Goal: Transaction & Acquisition: Book appointment/travel/reservation

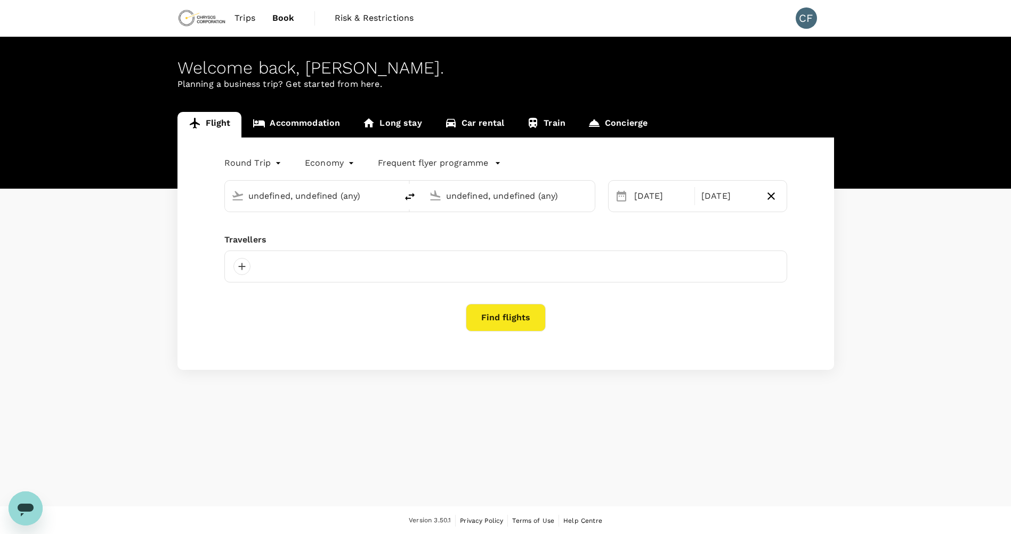
type input "Vancouver Intl (YVR)"
type input "Mexico City, Mexico (any)"
click at [298, 191] on input "text" at bounding box center [311, 196] width 126 height 17
type input "Vancouver Intl (YVR)"
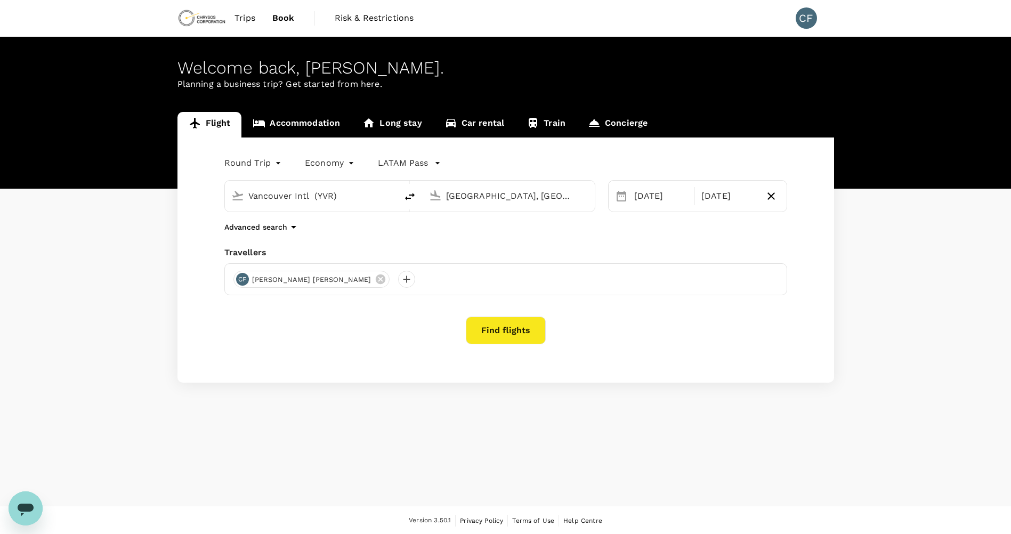
click at [484, 193] on input "Mexico City, Mexico (any)" at bounding box center [509, 196] width 126 height 17
click at [498, 214] on p "[GEOGRAPHIC_DATA], [GEOGRAPHIC_DATA]" at bounding box center [524, 217] width 213 height 11
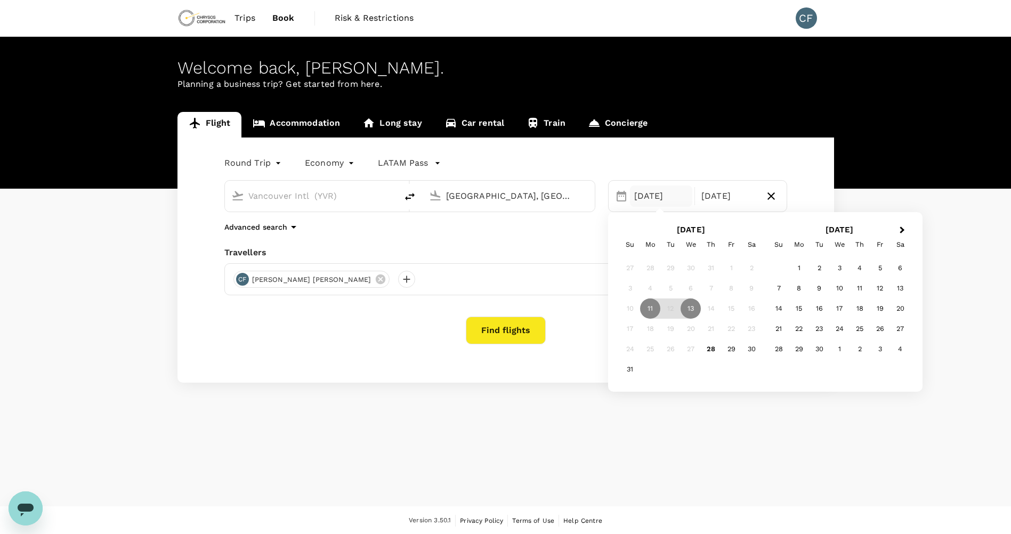
type input "[GEOGRAPHIC_DATA], [GEOGRAPHIC_DATA] (any)"
click at [659, 198] on div "11 Aug" at bounding box center [661, 195] width 63 height 21
click at [839, 289] on div "10" at bounding box center [839, 288] width 20 height 20
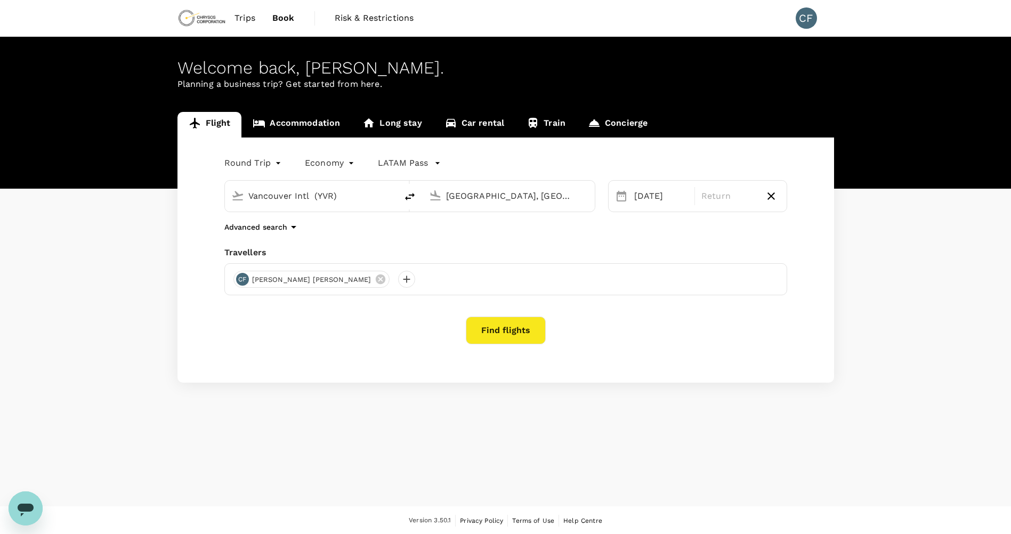
click at [509, 200] on input "[GEOGRAPHIC_DATA], [GEOGRAPHIC_DATA] (any)" at bounding box center [509, 196] width 126 height 17
click at [276, 162] on body "Trips Book Risk & Restrictions CF Welcome back , Carlos Alberto . Planning a bu…" at bounding box center [505, 267] width 1011 height 535
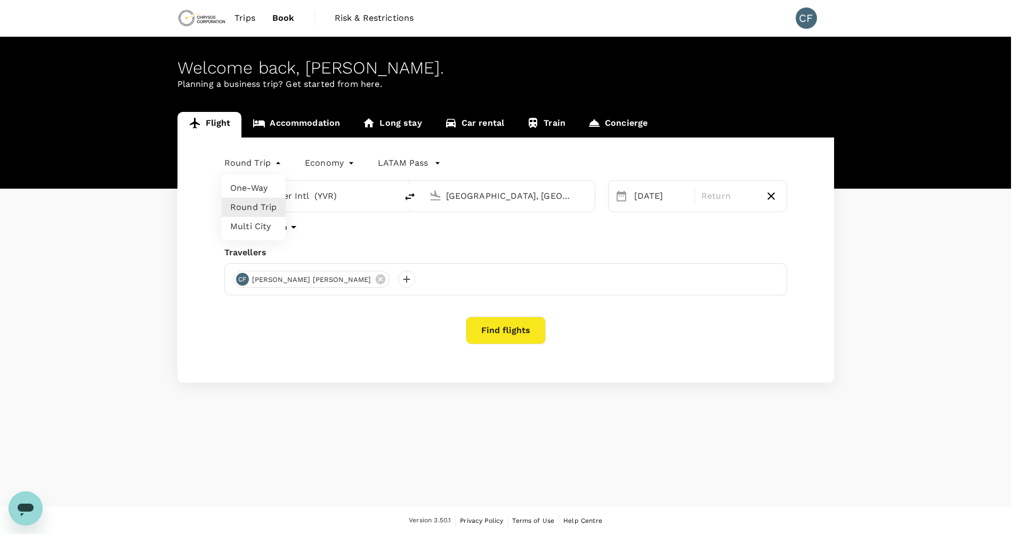
click at [267, 227] on li "Multi City" at bounding box center [254, 226] width 64 height 19
type input "multicity"
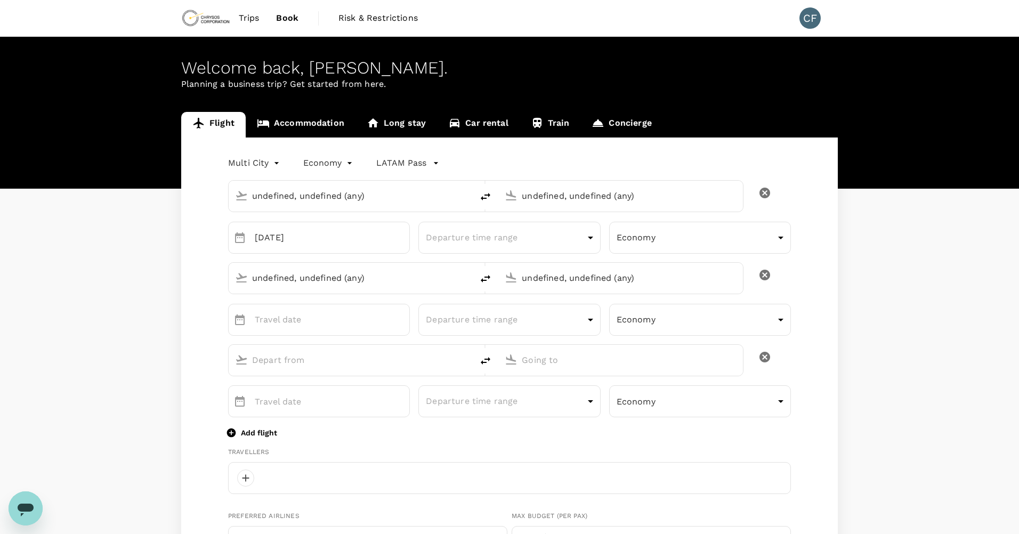
type input "undefined, undefined (any)"
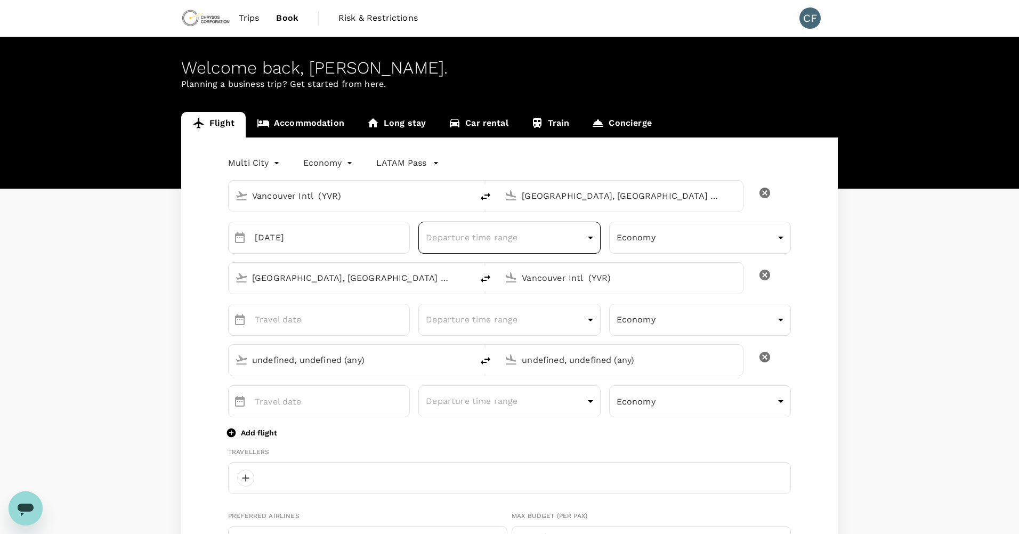
type input "Vancouver Intl (YVR)"
type input "[GEOGRAPHIC_DATA], [GEOGRAPHIC_DATA] (any)"
type input "Vancouver Intl (YVR)"
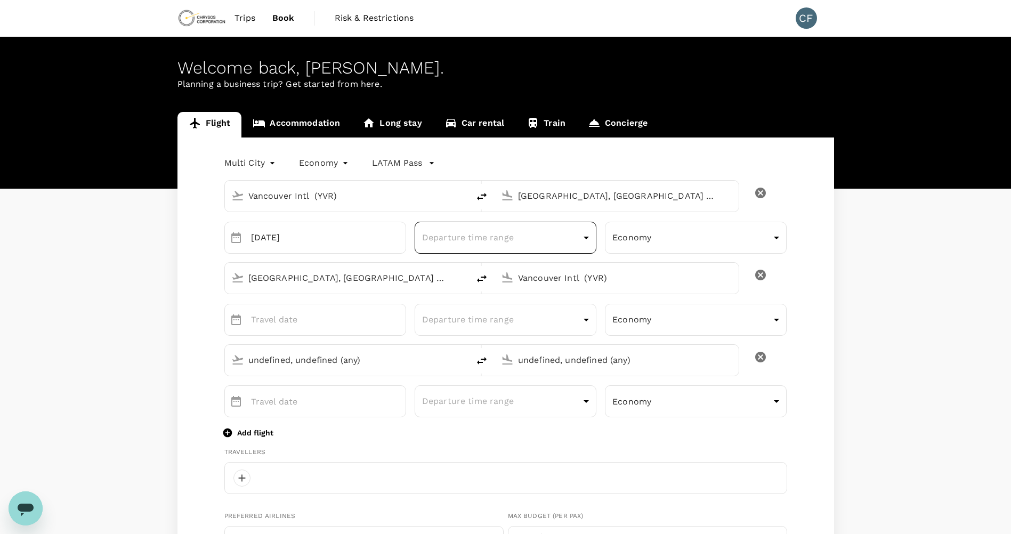
type input "Vancouver Intl (YVR)"
type input "carlos.ferrada@chrysoscorp.com"
type input "1"
type input "6046900485"
click at [597, 282] on input "Vancouver Intl (YVR)" at bounding box center [617, 278] width 198 height 17
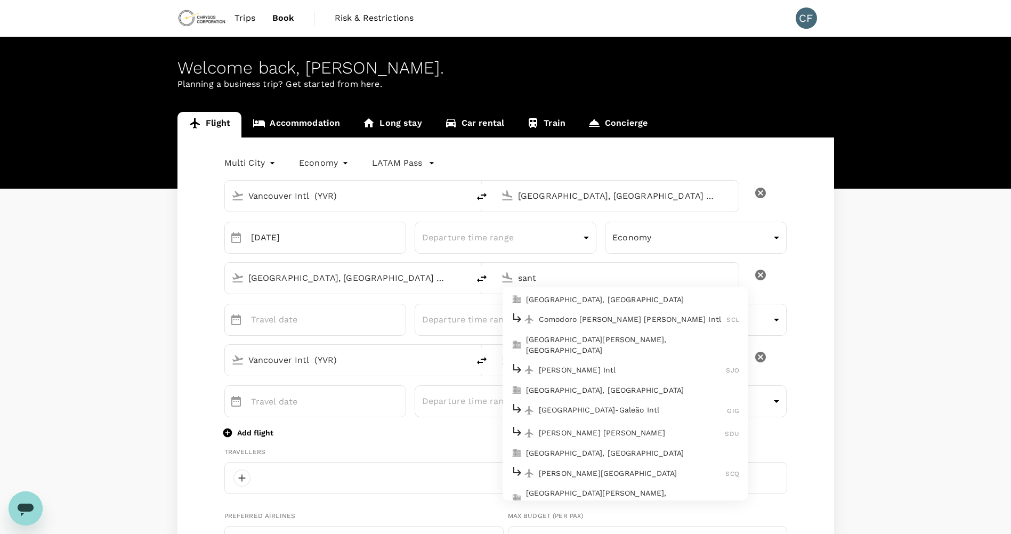
click at [598, 296] on p "[GEOGRAPHIC_DATA], [GEOGRAPHIC_DATA]" at bounding box center [632, 299] width 213 height 11
type input "Santiago, Chile (any)"
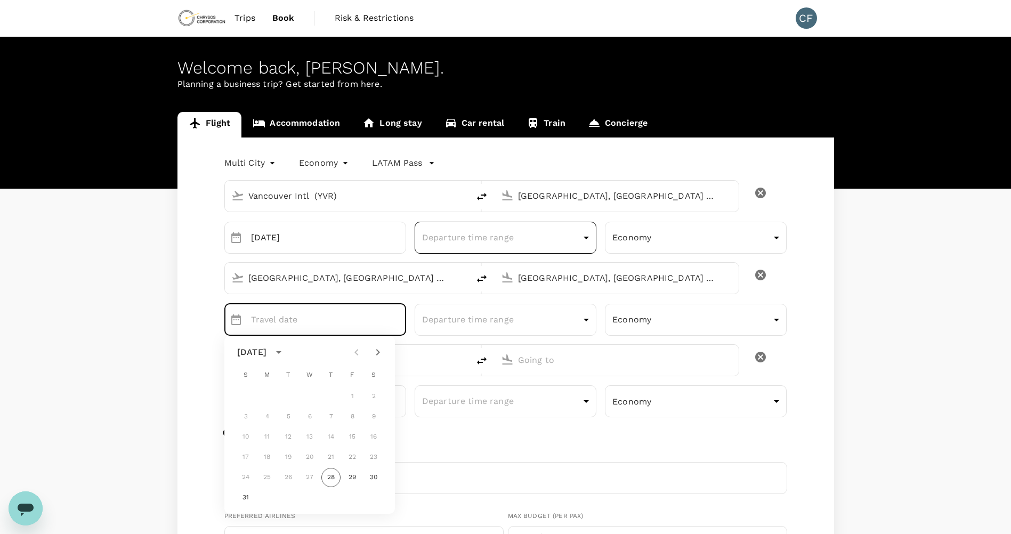
click at [460, 246] on body "Trips Book Risk & Restrictions CF Welcome back , Carlos Alberto . Planning a bu…" at bounding box center [505, 517] width 1011 height 1035
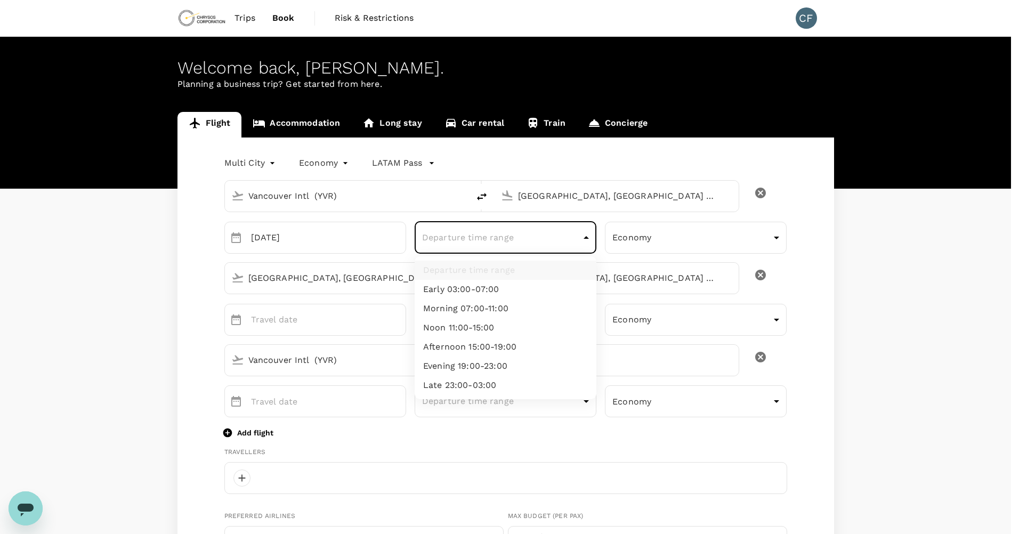
click at [599, 226] on div at bounding box center [509, 267] width 1019 height 534
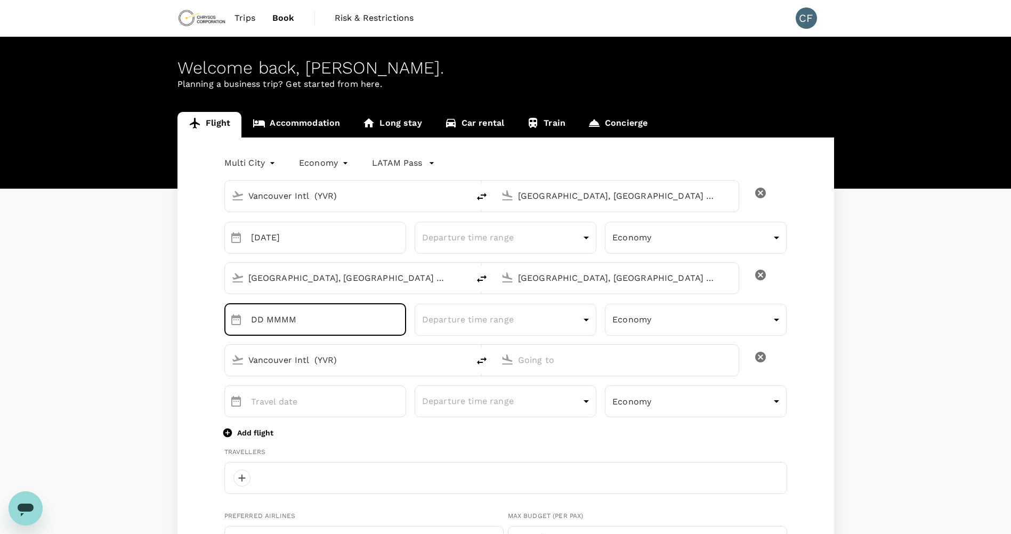
click at [398, 323] on input "DD MMMM" at bounding box center [328, 320] width 155 height 32
type input "[DATE]"
click at [407, 338] on div "Vancouver Intl (YVR)" at bounding box center [478, 356] width 524 height 40
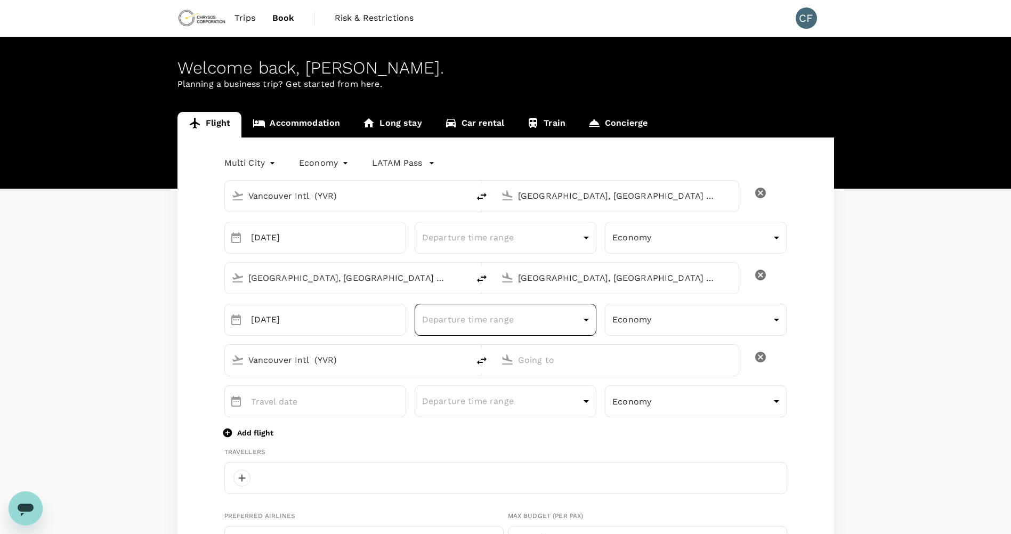
click at [484, 327] on body "Trips Book Risk & Restrictions CF Welcome back , Carlos Alberto . Planning a bu…" at bounding box center [505, 517] width 1011 height 1035
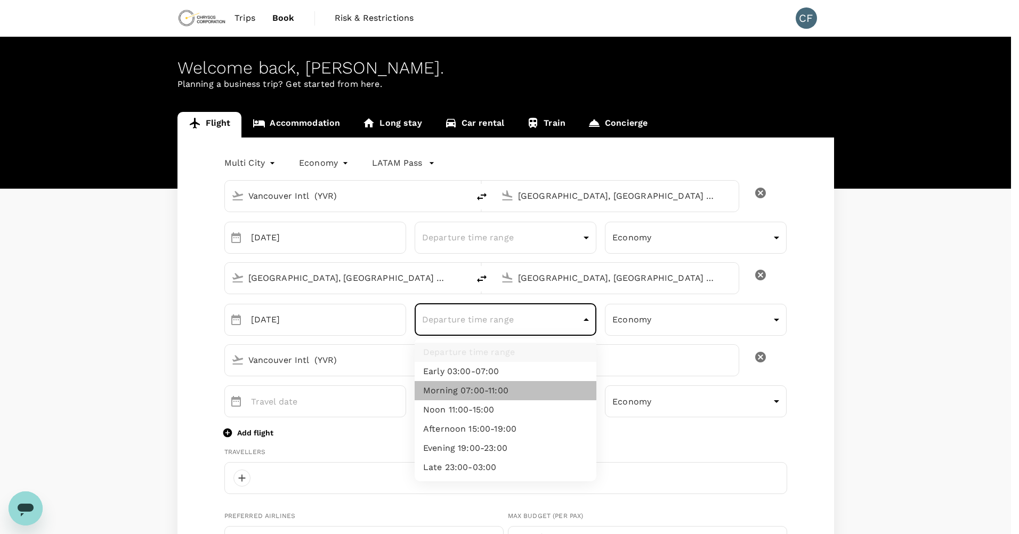
click at [484, 389] on li "Morning 07:00-11:00" at bounding box center [505, 390] width 182 height 19
type input "morning"
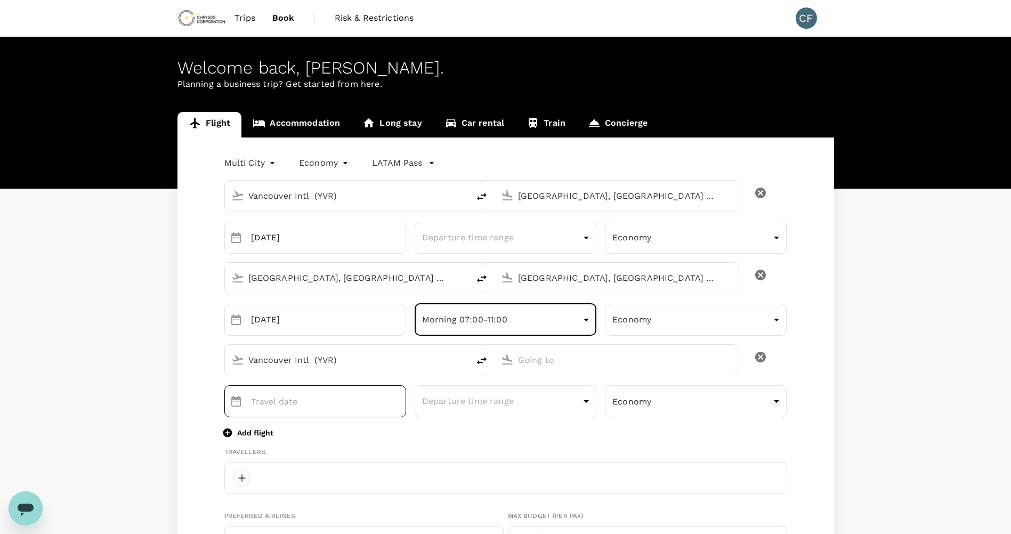
type input "DD MMMM"
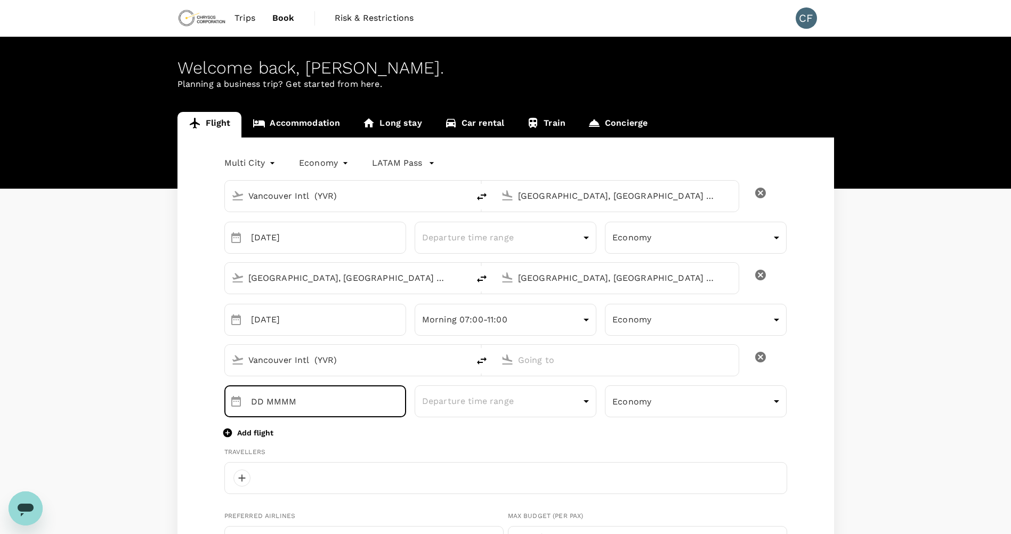
click at [367, 395] on input "DD MMMM" at bounding box center [328, 401] width 155 height 32
click at [330, 366] on input "Vancouver Intl (YVR)" at bounding box center [347, 360] width 198 height 17
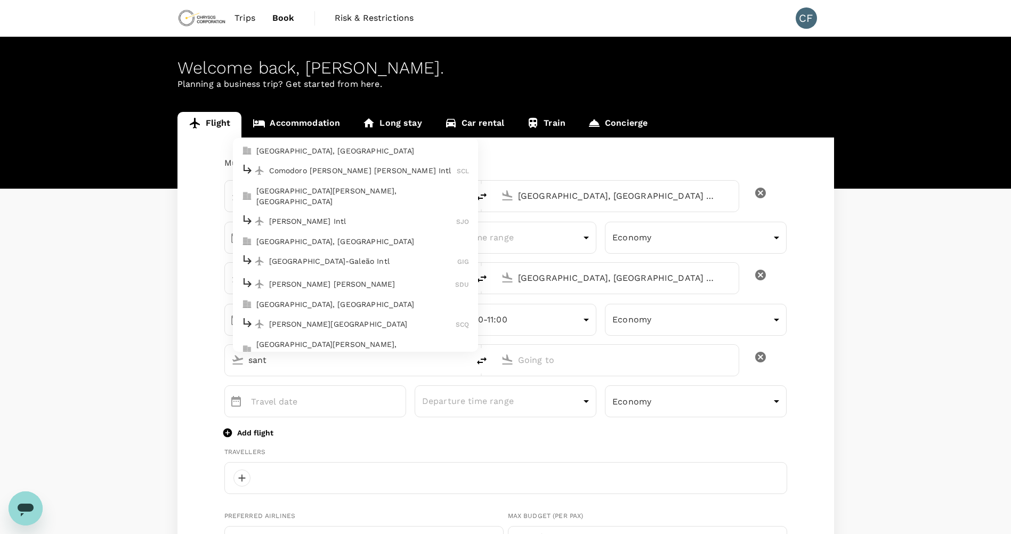
click at [367, 162] on div "Comodoro [PERSON_NAME] [PERSON_NAME] Intl SCL" at bounding box center [355, 170] width 228 height 17
type input "Comodoro [PERSON_NAME] [PERSON_NAME] Intl (SCL)"
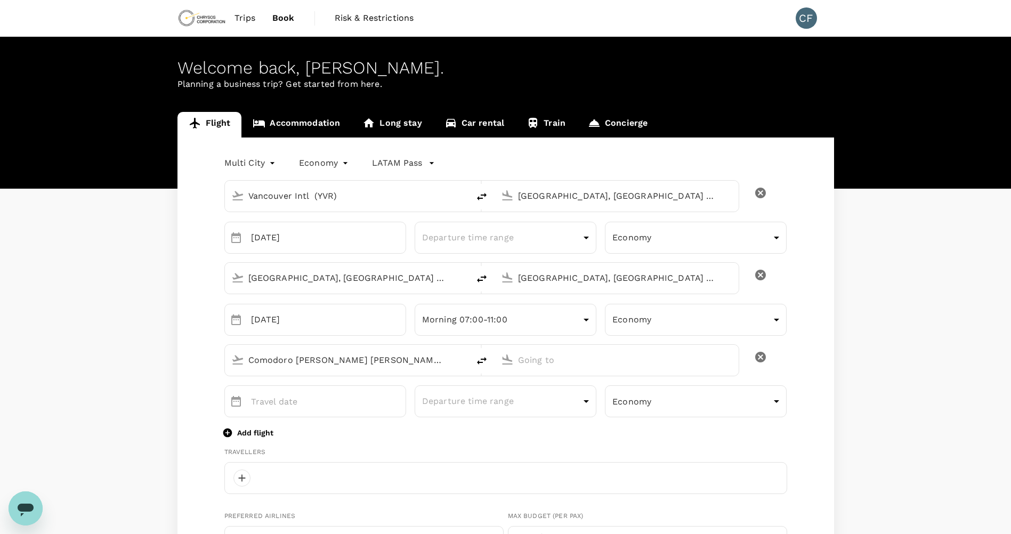
click at [610, 357] on input "text" at bounding box center [617, 360] width 198 height 17
click at [590, 378] on p "Vancouver, Canada" at bounding box center [632, 381] width 213 height 11
type input "Vancouver, Canada (any)"
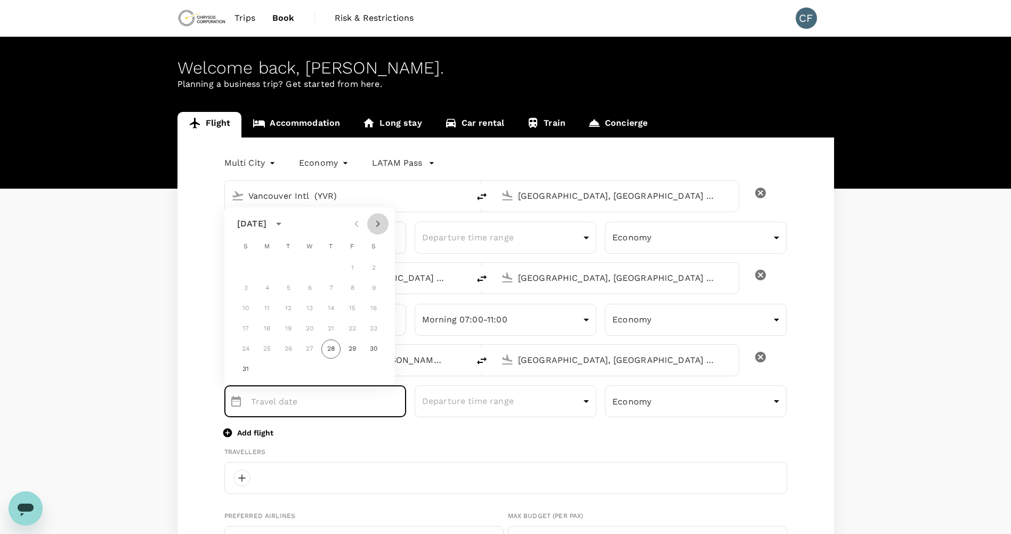
click at [371, 225] on button "Next month" at bounding box center [377, 223] width 21 height 21
click at [244, 310] on button "14" at bounding box center [245, 308] width 19 height 19
type input "14 Sep"
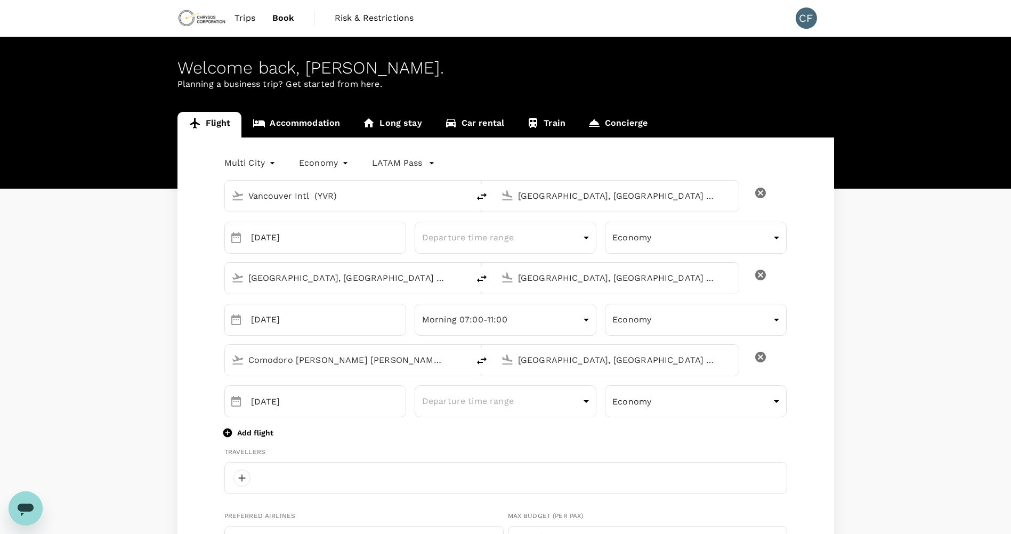
click at [495, 382] on div "Departure time range ​" at bounding box center [501, 397] width 190 height 40
click at [495, 398] on body "Trips Book Risk & Restrictions CF Welcome back , Carlos Alberto . Planning a bu…" at bounding box center [505, 517] width 1011 height 1035
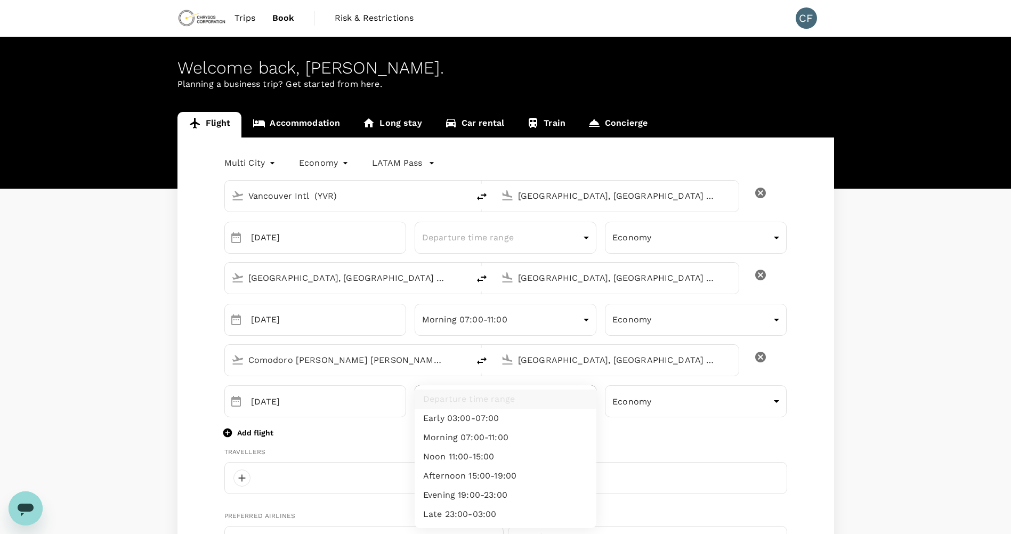
click at [519, 506] on li "Late 23:00-03:00" at bounding box center [505, 513] width 182 height 19
type input "late"
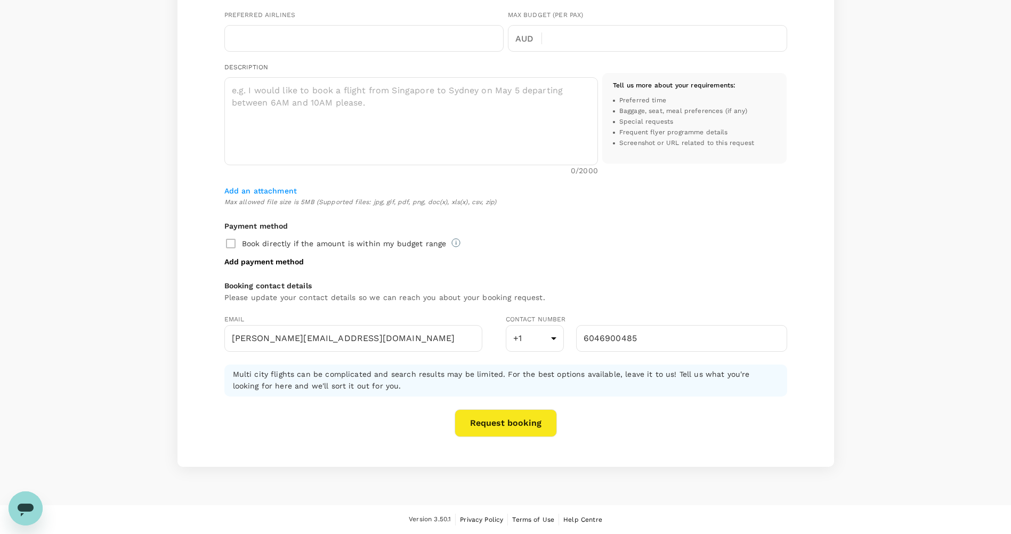
scroll to position [234, 0]
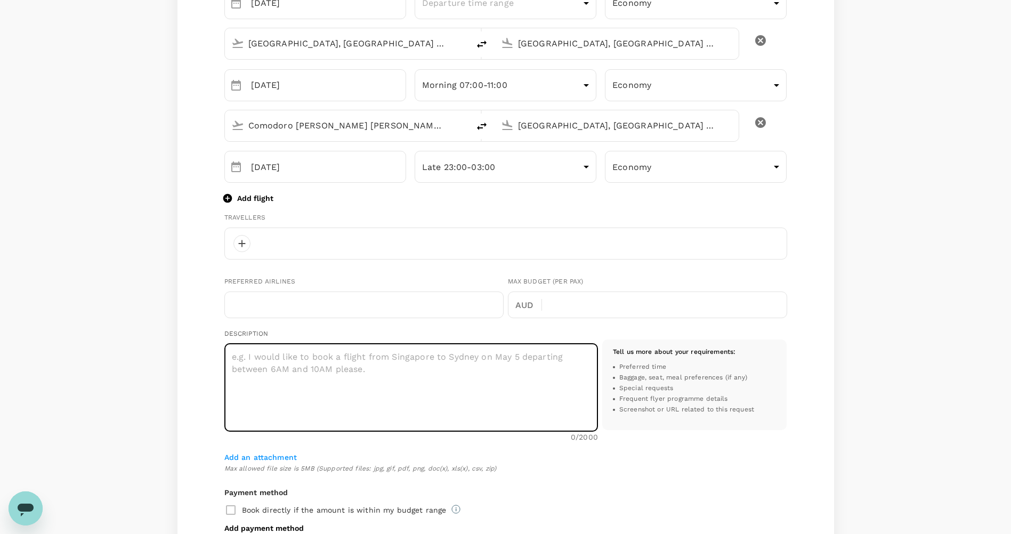
click at [419, 362] on textarea at bounding box center [410, 388] width 373 height 88
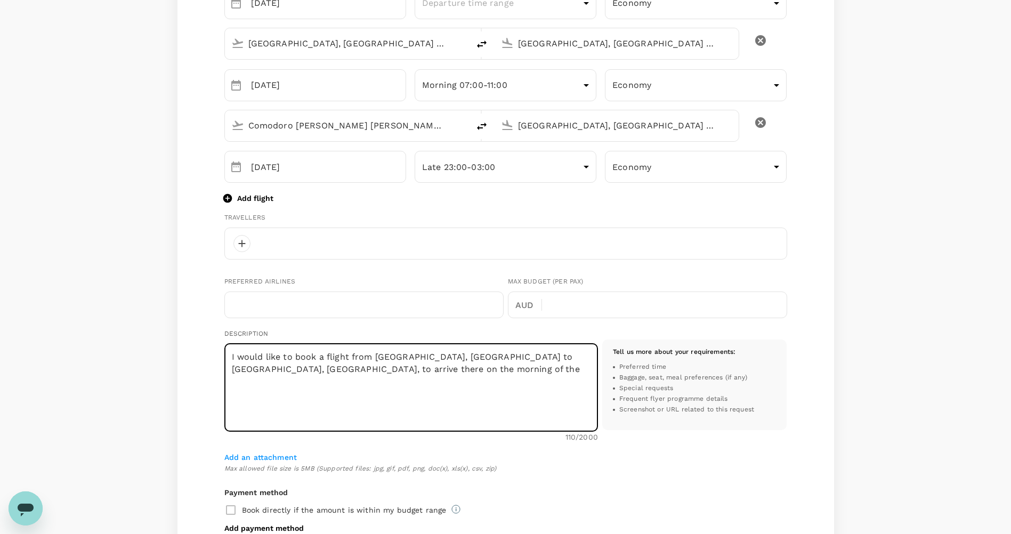
scroll to position [0, 0]
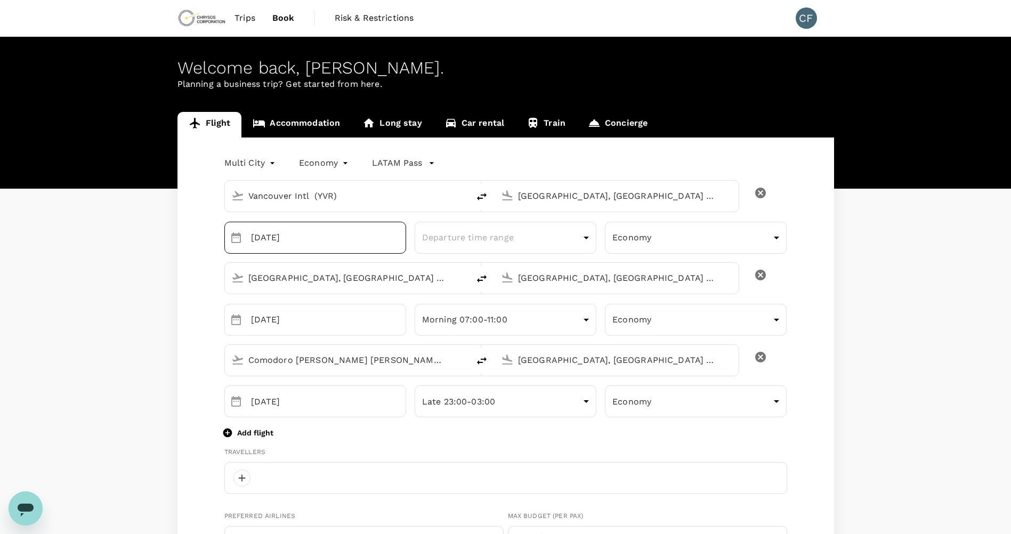
click at [363, 226] on input "10 Sep" at bounding box center [328, 238] width 155 height 32
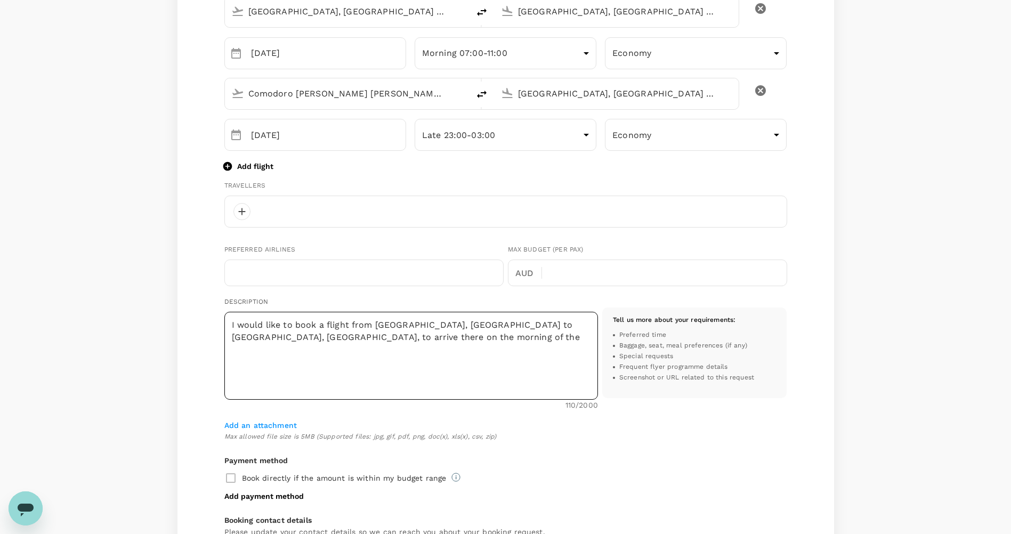
click at [370, 347] on textarea "I would like to book a flight from Vancouver, BC to Antofagasta, Chile, to arri…" at bounding box center [410, 356] width 373 height 88
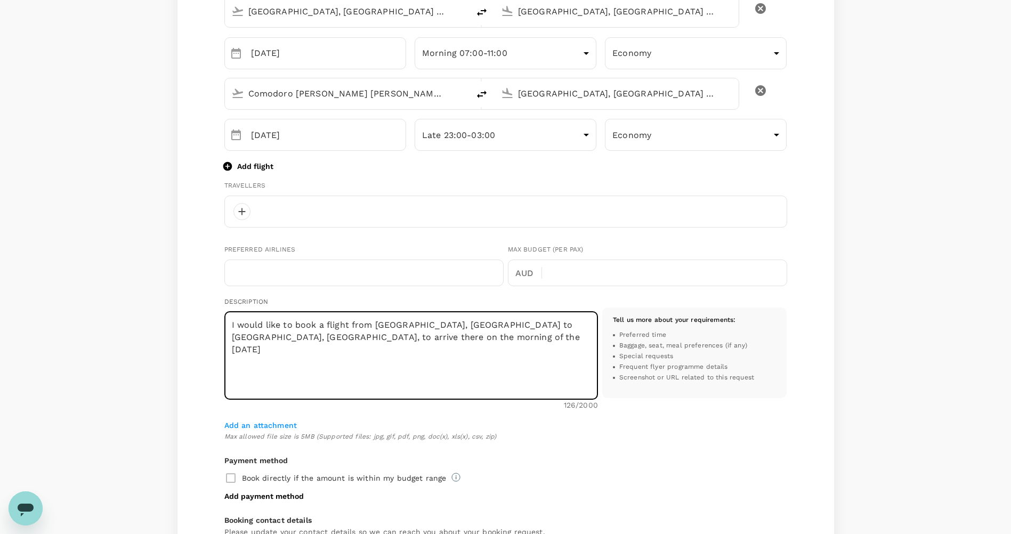
click at [359, 340] on textarea "I would like to book a flight from Vancouver, BC to Antofagasta, Chile, to arri…" at bounding box center [410, 356] width 373 height 88
click at [357, 345] on textarea "I would like to book a flight from Vancouver, BC to Antofagasta, Chile, to arri…" at bounding box center [410, 356] width 373 height 88
click at [359, 330] on textarea "I would like to book a flight from Vancouver, BC to Antofagasta, Chile, to arri…" at bounding box center [410, 356] width 373 height 88
drag, startPoint x: 359, startPoint y: 336, endPoint x: 370, endPoint y: 341, distance: 11.7
click at [359, 336] on textarea "I would like to book a flight from Vancouver, BC to Antofagasta, Chile, to arri…" at bounding box center [410, 356] width 373 height 88
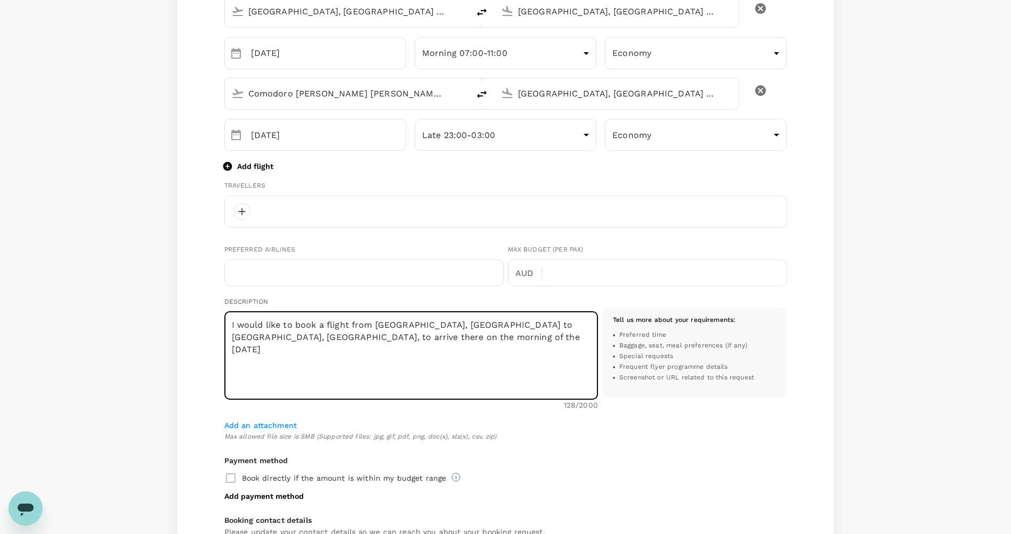
drag, startPoint x: 367, startPoint y: 339, endPoint x: 354, endPoint y: 343, distance: 13.7
click at [354, 343] on textarea "I would like to book a flight from Vancouver, BC to Antofagasta, Chile, to arri…" at bounding box center [410, 356] width 373 height 88
click at [477, 339] on textarea "I would like to book a flight from Vancouver, BC to Antofagasta, Chile, to arri…" at bounding box center [410, 356] width 373 height 88
click at [345, 340] on textarea "I would like to book a flight from Vancouver, BC to Antofagasta, Chile, to arri…" at bounding box center [410, 356] width 373 height 88
click at [362, 347] on textarea "I would like to book a flight from Vancouver, BC to Antofagasta, Chile, to arri…" at bounding box center [410, 356] width 373 height 88
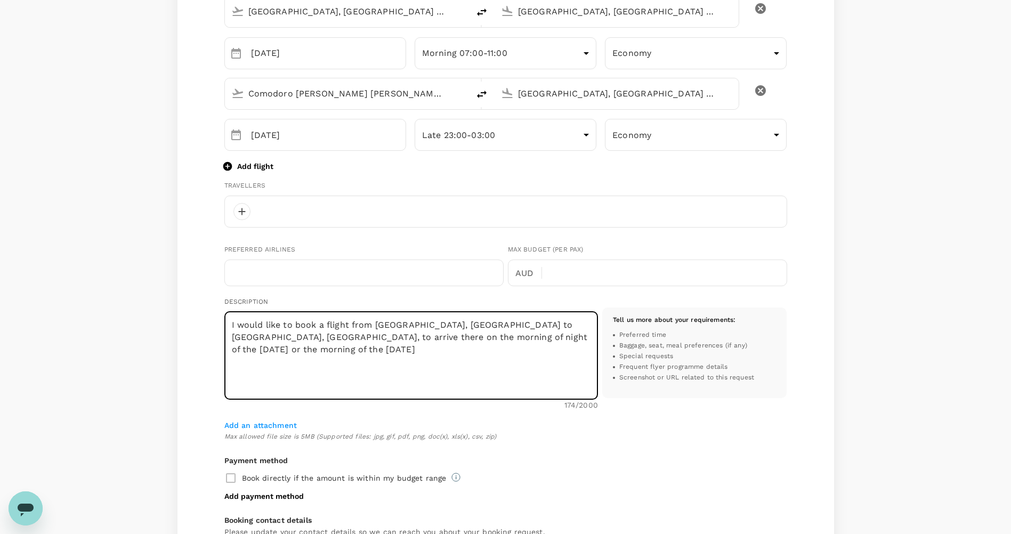
click at [362, 337] on textarea "I would like to book a flight from Vancouver, BC to Antofagasta, Chile, to arri…" at bounding box center [410, 356] width 373 height 88
click at [359, 337] on textarea "I would like to book a flight from Vancouver, BC to Antofagasta, Chile, to arri…" at bounding box center [410, 356] width 373 height 88
click at [333, 334] on textarea "I would like to book a flight from Vancouver, BC to Antofagasta, Chile, to arri…" at bounding box center [410, 356] width 373 height 88
click at [345, 336] on textarea "I would like to book a flight from Vancouver, BC to Antofagasta, Chile, to arri…" at bounding box center [410, 356] width 373 height 88
click at [424, 338] on textarea "I would like to book a flight from Vancouver, BC to Antofagasta, Chile, to arri…" at bounding box center [410, 356] width 373 height 88
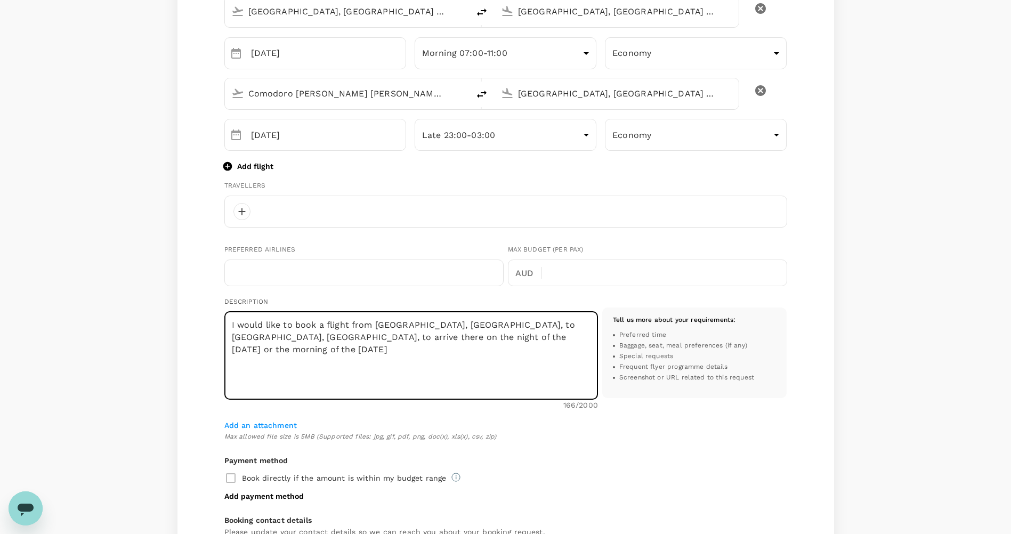
click at [470, 340] on textarea "I would like to book a flight from Vancouver, BC, to Antofagasta, Chile, to arr…" at bounding box center [410, 356] width 373 height 88
click at [334, 349] on textarea "I would like to book a flight from Vancouver, BC, to Antofagasta, Chile, to arr…" at bounding box center [410, 356] width 373 height 88
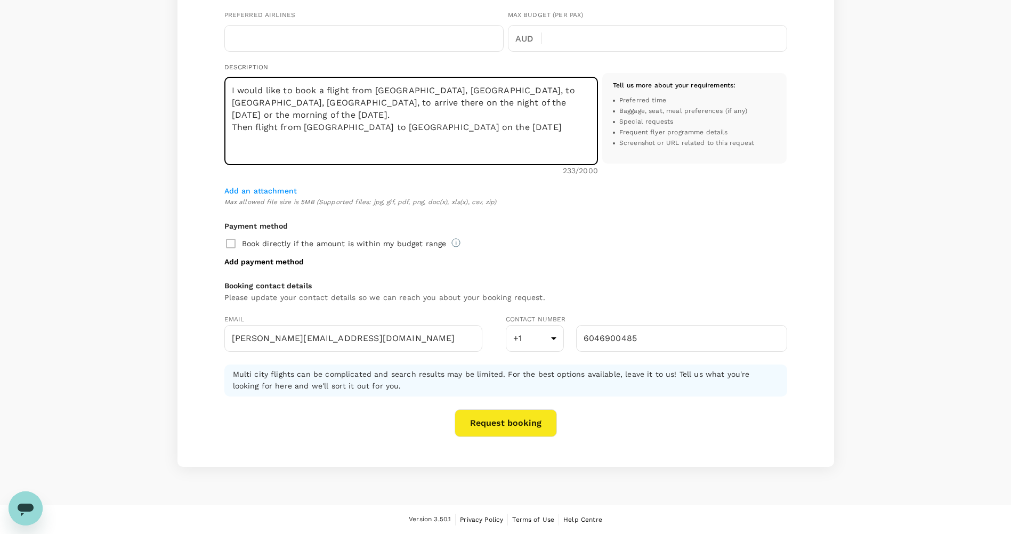
scroll to position [0, 0]
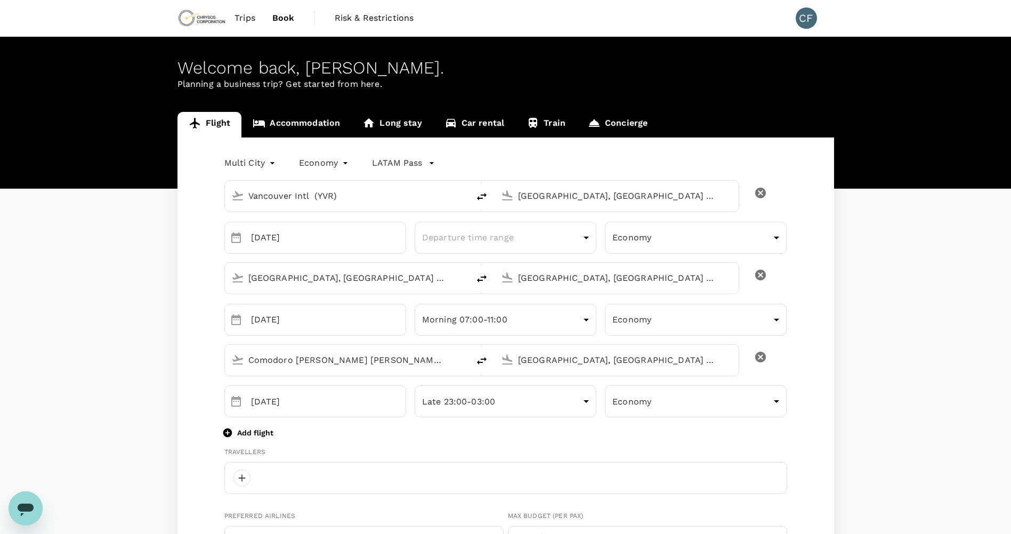
type textarea "I would like to book a flight from Vancouver, BC, to Antofagasta, Chile, to arr…"
click at [376, 232] on input "10 Sep" at bounding box center [328, 238] width 155 height 32
click at [382, 235] on input "10 Sep" at bounding box center [328, 238] width 155 height 32
click at [403, 237] on input "10 Sep" at bounding box center [328, 238] width 155 height 32
click at [357, 243] on input "10 Sep" at bounding box center [328, 238] width 155 height 32
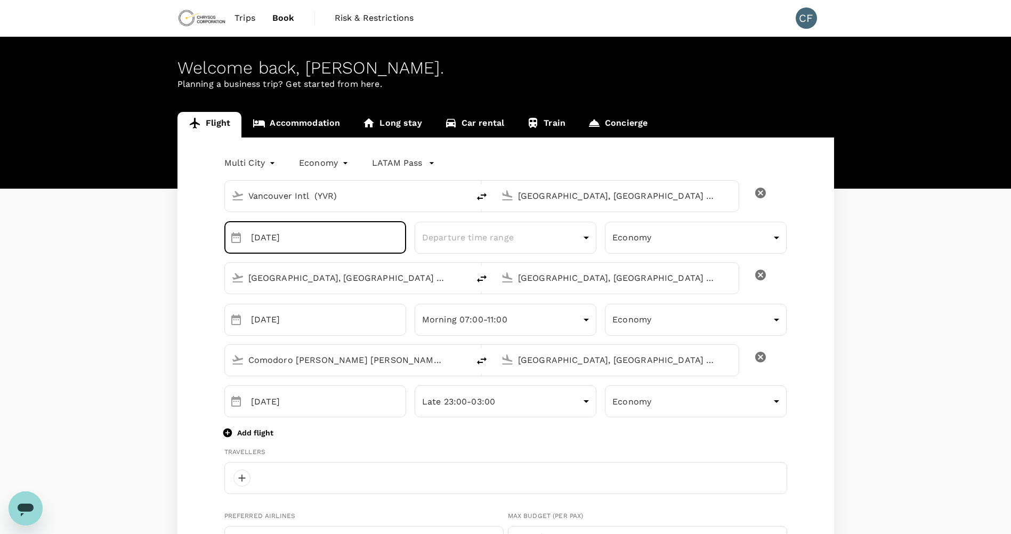
type input "[DATE]"
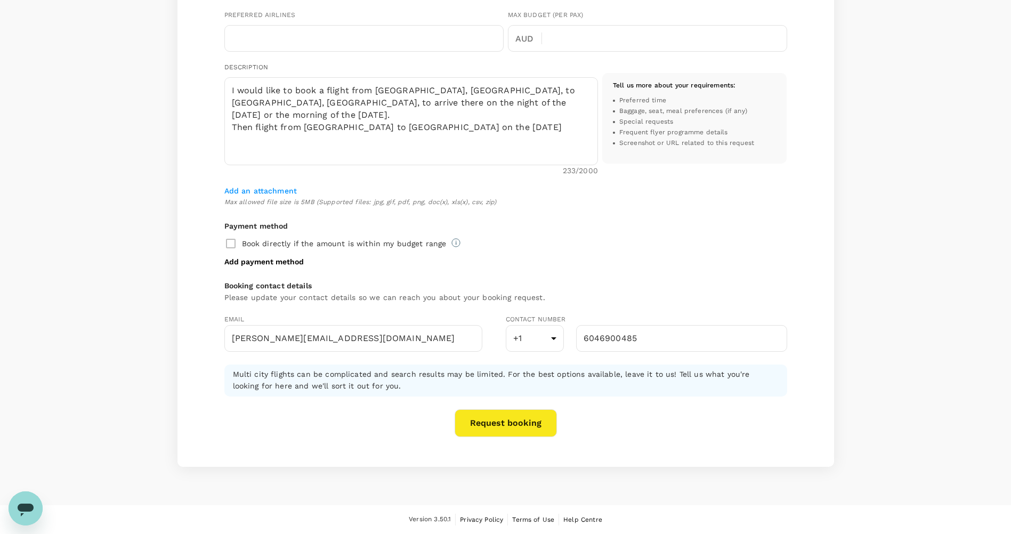
scroll to position [234, 0]
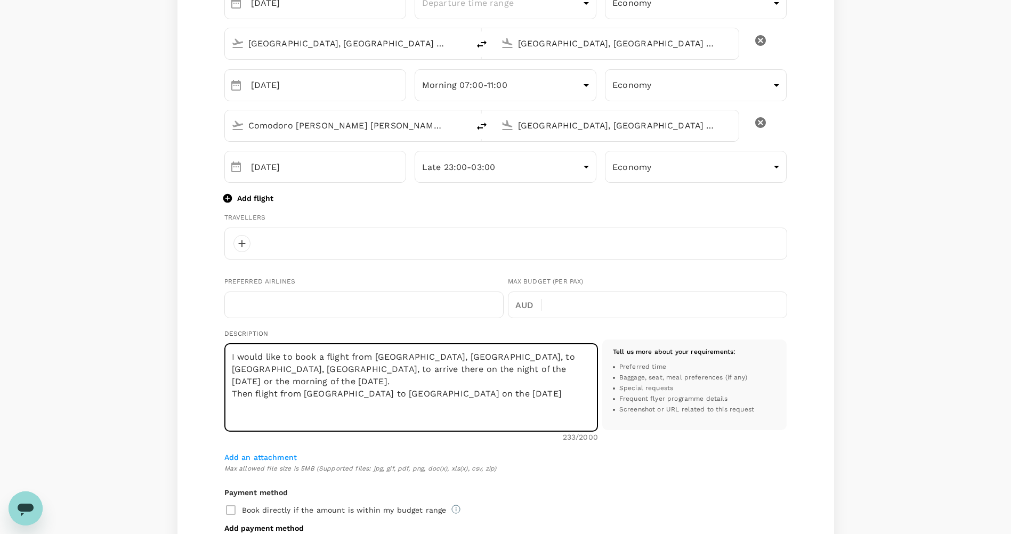
drag, startPoint x: 348, startPoint y: 369, endPoint x: 341, endPoint y: 369, distance: 7.5
click at [341, 369] on textarea "I would like to book a flight from Vancouver, BC, to Antofagasta, Chile, to arr…" at bounding box center [410, 388] width 373 height 88
click at [525, 369] on textarea "I would like to book a flight from Vancouver, BC, to Antofagasta, Chile, to arr…" at bounding box center [410, 388] width 373 height 88
click at [422, 386] on textarea "I would like to book a flight from Vancouver, BC, to Antofagasta, Chile, to arr…" at bounding box center [410, 388] width 373 height 88
click at [267, 395] on textarea "I would like to book a flight from Vancouver, BC, to Antofagasta, Chile, to arr…" at bounding box center [410, 388] width 373 height 88
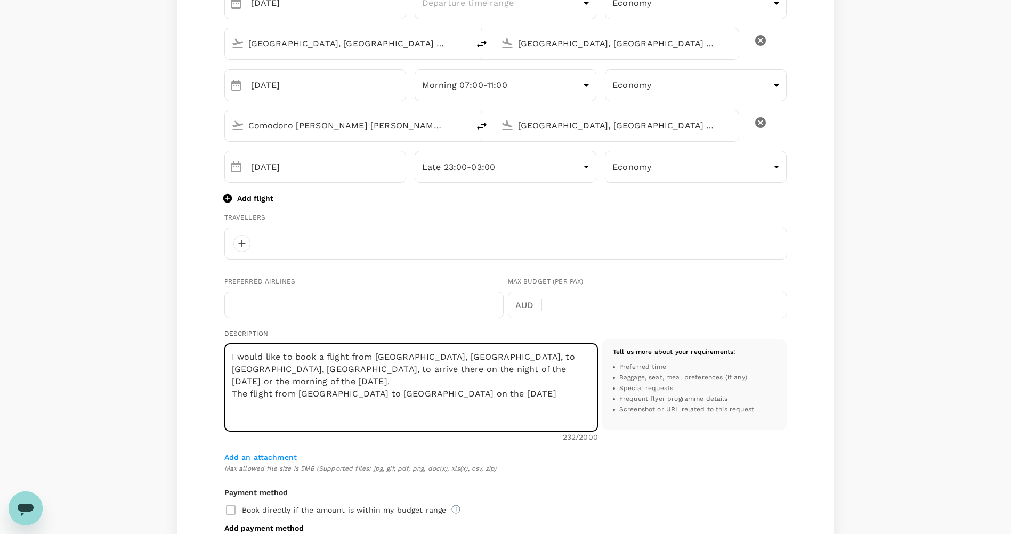
click at [514, 397] on textarea "I would like to book a flight from Vancouver, BC, to Antofagasta, Chile, to arr…" at bounding box center [410, 388] width 373 height 88
type textarea "I would like to book a flight from Vancouver, BC, to Antofagasta, Chile, to arr…"
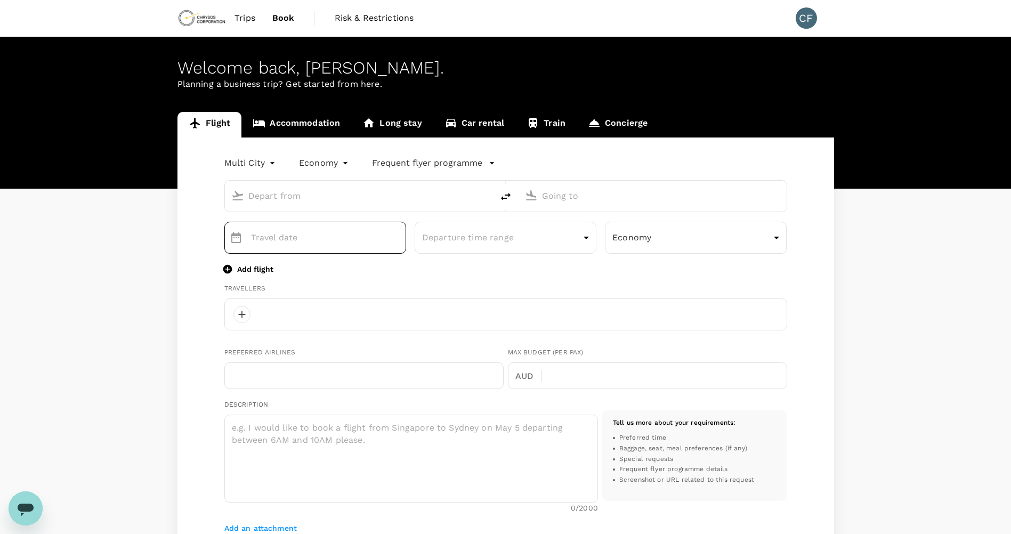
type input "roundtrip"
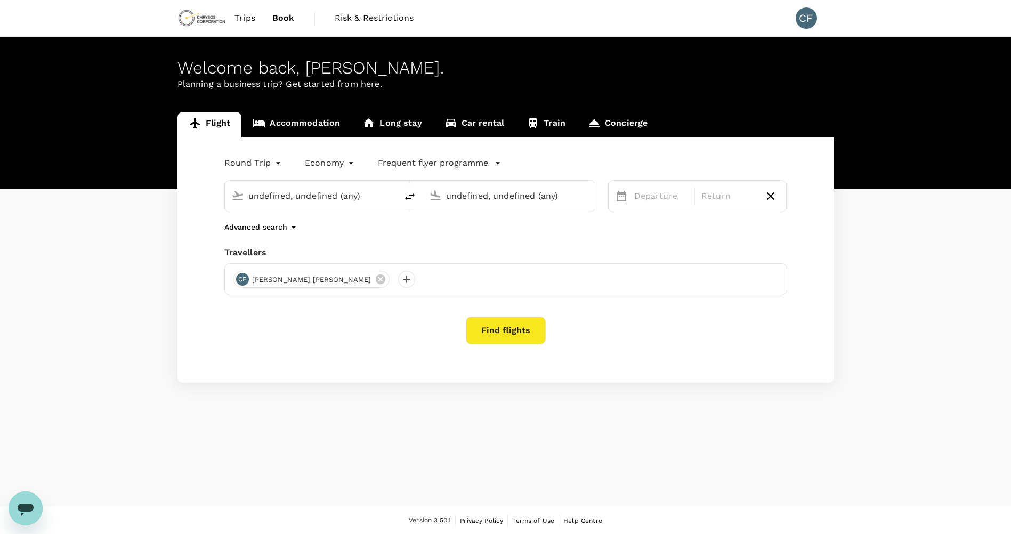
type input "Vancouver Intl (YVR)"
click at [457, 198] on input "Mexico City, Mexico (any)" at bounding box center [509, 196] width 126 height 17
click at [472, 221] on p "[GEOGRAPHIC_DATA], [GEOGRAPHIC_DATA]" at bounding box center [524, 217] width 213 height 11
type input "[GEOGRAPHIC_DATA], [GEOGRAPHIC_DATA] (any)"
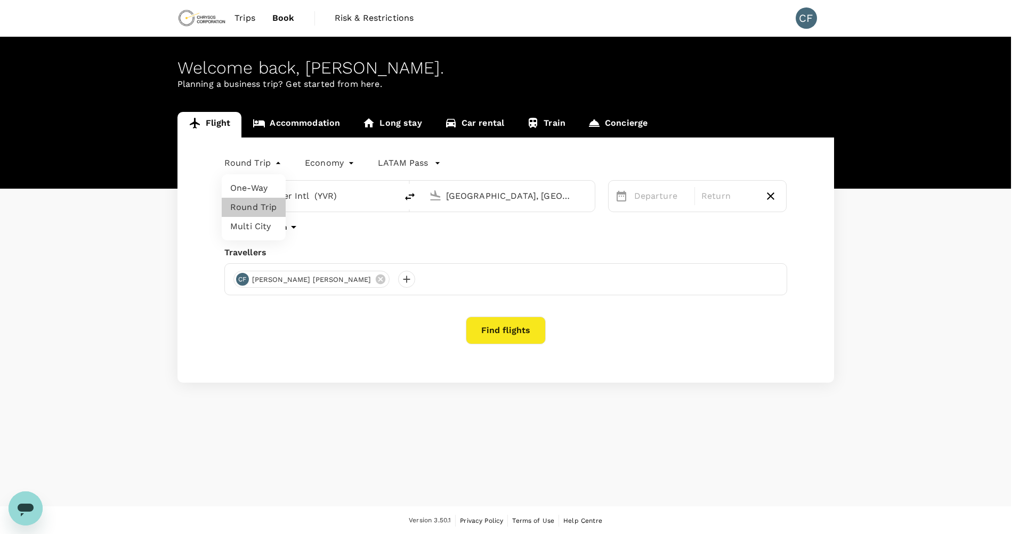
click at [274, 161] on body "Trips Book Risk & Restrictions CF Welcome back , Carlos Alberto . Planning a bu…" at bounding box center [509, 267] width 1019 height 535
click at [264, 184] on li "One-Way" at bounding box center [254, 187] width 64 height 19
type input "oneway"
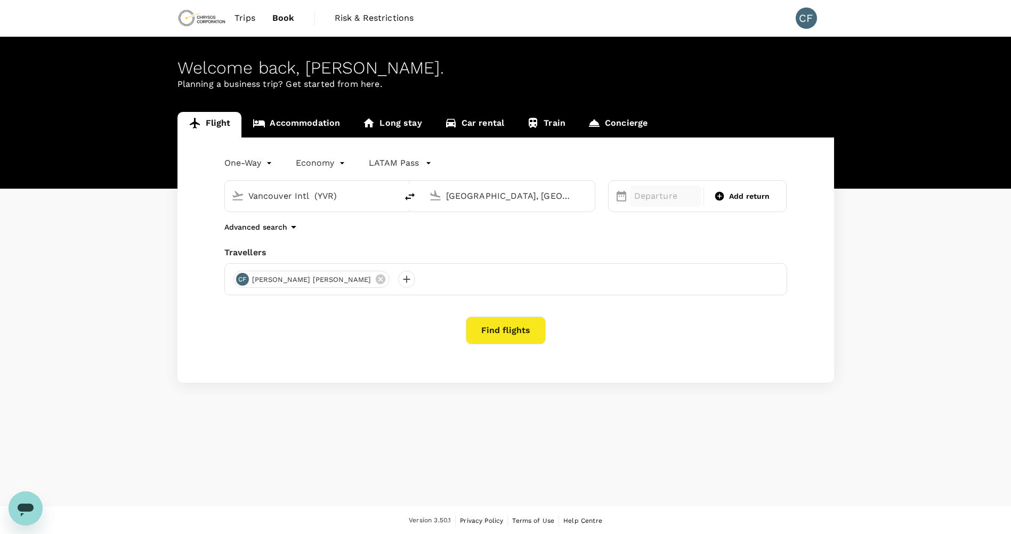
click at [664, 200] on p "Departure" at bounding box center [665, 196] width 63 height 13
click at [831, 288] on div "10" at bounding box center [839, 288] width 20 height 20
click at [496, 331] on button "Find flights" at bounding box center [506, 330] width 80 height 28
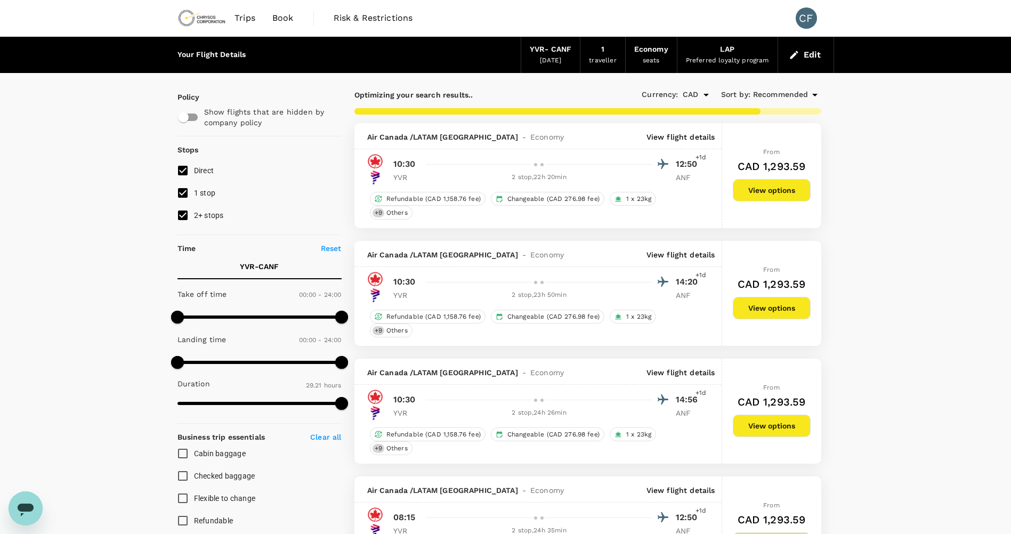
type input "1926"
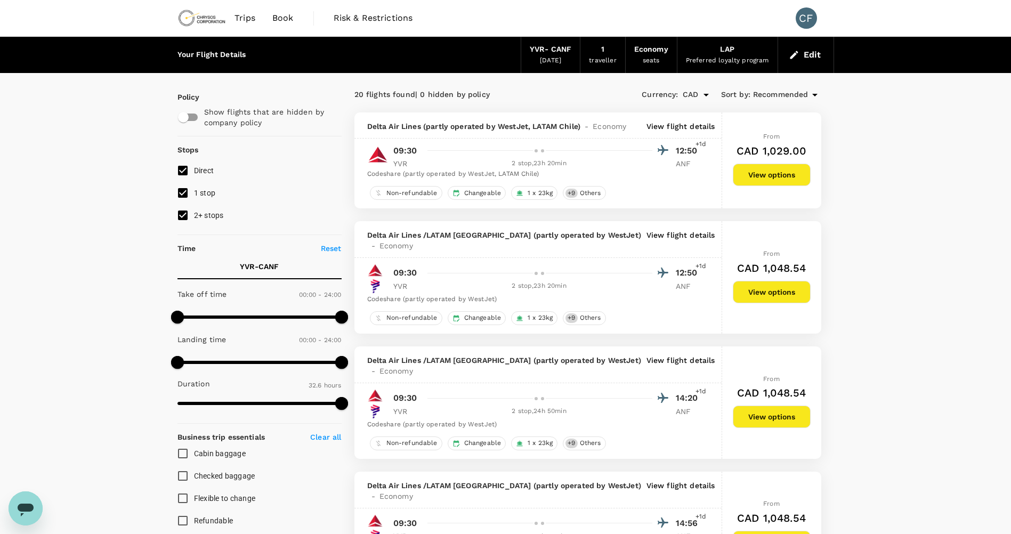
click at [681, 129] on p "View flight details" at bounding box center [680, 126] width 69 height 11
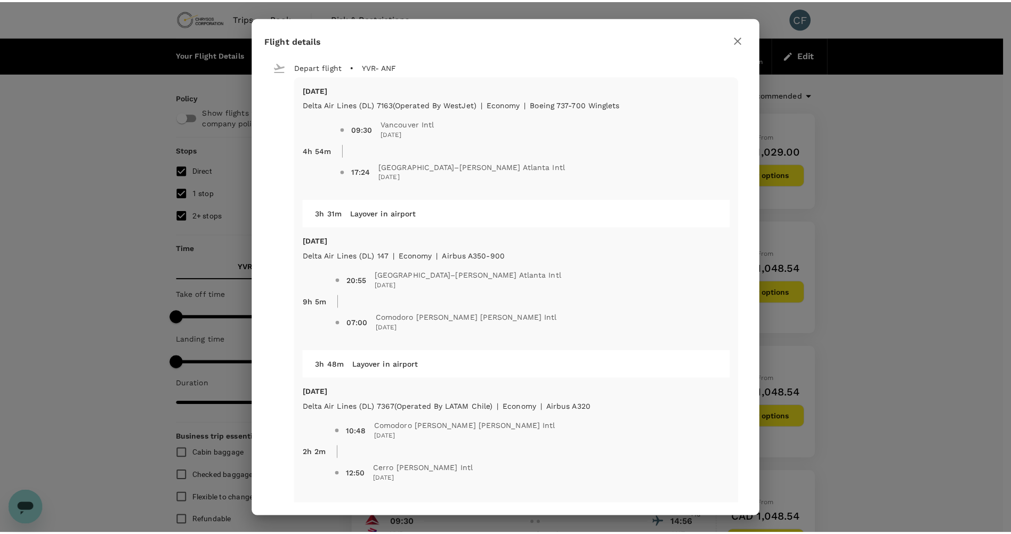
scroll to position [26, 0]
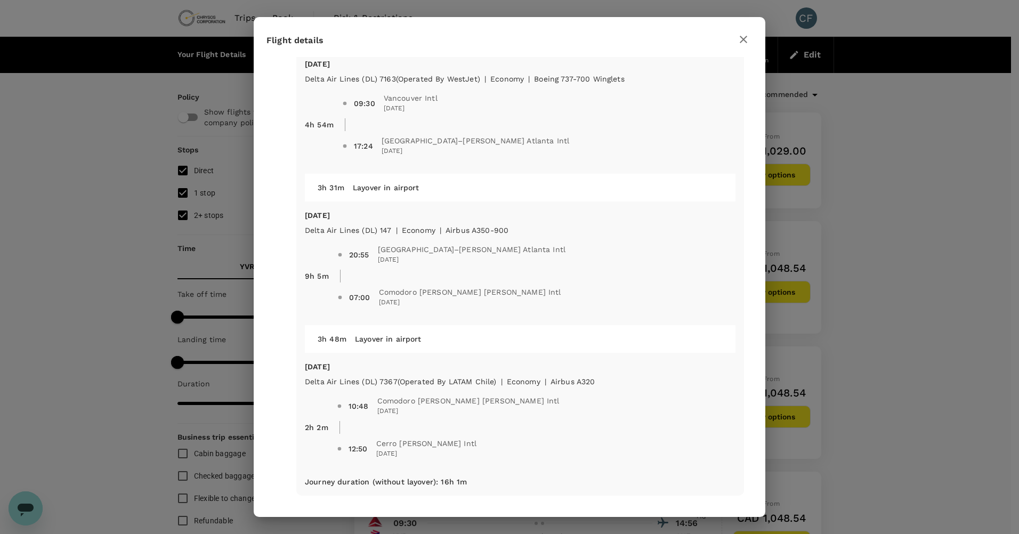
click at [751, 42] on button "button" at bounding box center [743, 39] width 18 height 18
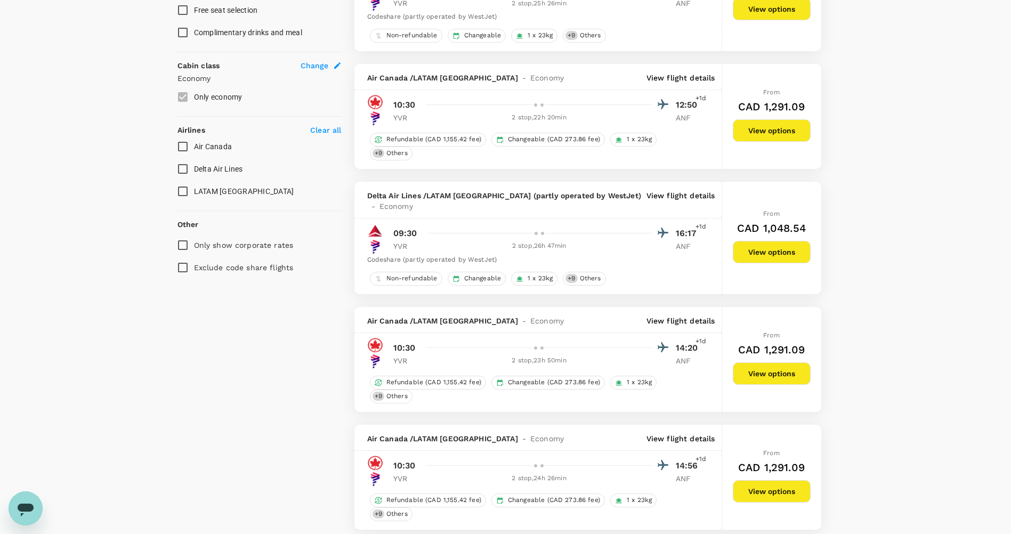
scroll to position [0, 0]
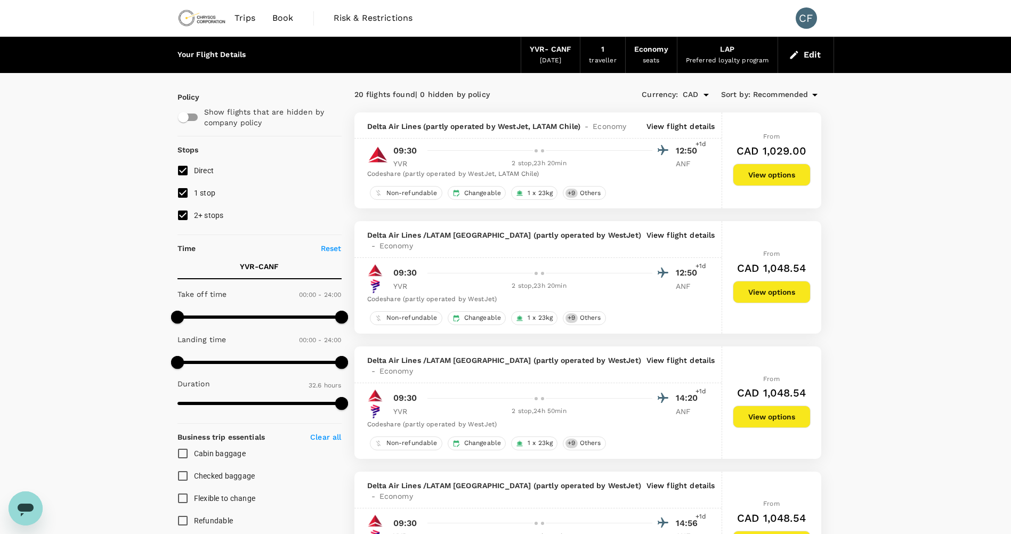
click at [797, 59] on icon "button" at bounding box center [793, 55] width 11 height 11
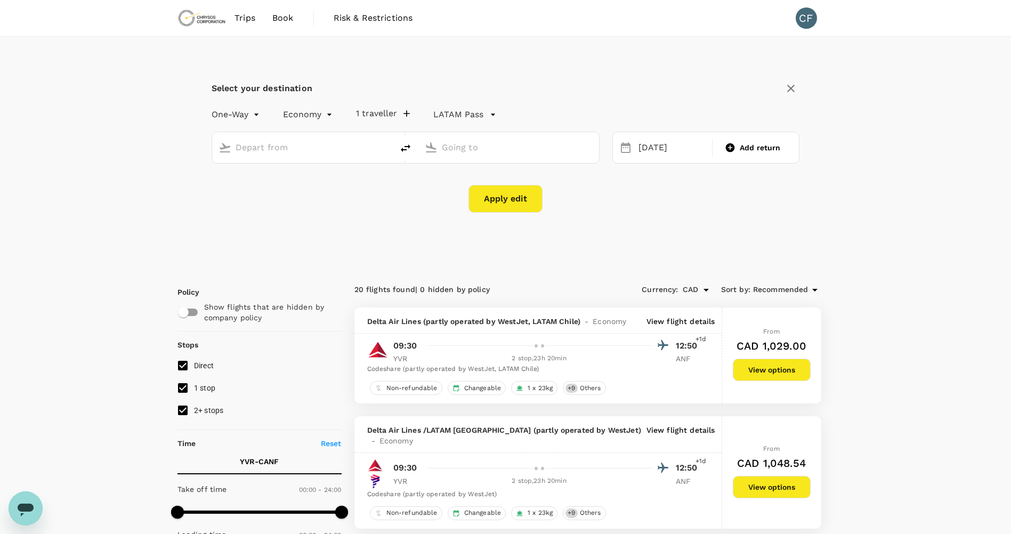
type input "Vancouver Intl (YVR)"
type input "[GEOGRAPHIC_DATA], [GEOGRAPHIC_DATA] (any)"
click at [674, 152] on div "10 Sep" at bounding box center [672, 147] width 76 height 21
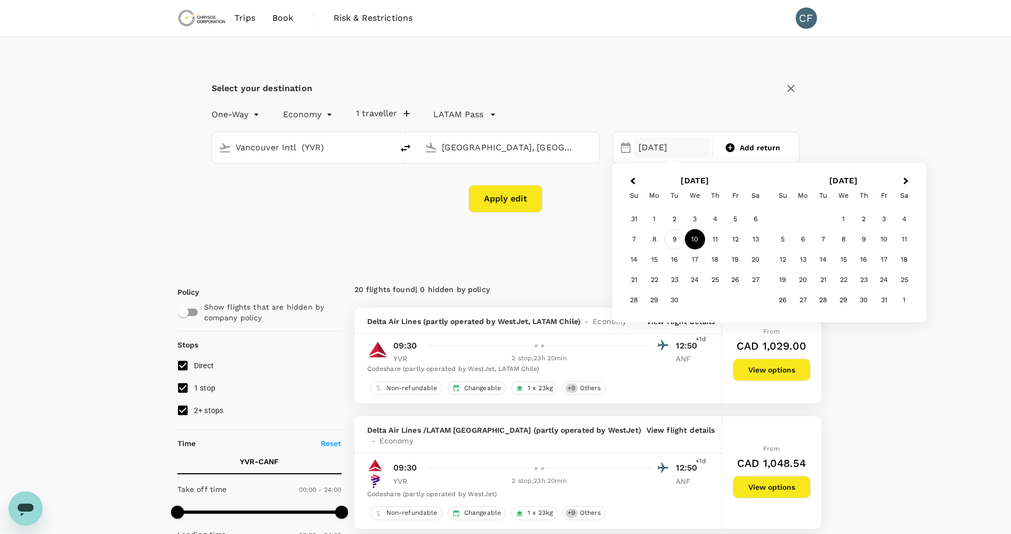
click at [676, 233] on div "9" at bounding box center [674, 239] width 20 height 20
click at [524, 197] on button "Apply edit" at bounding box center [505, 199] width 74 height 28
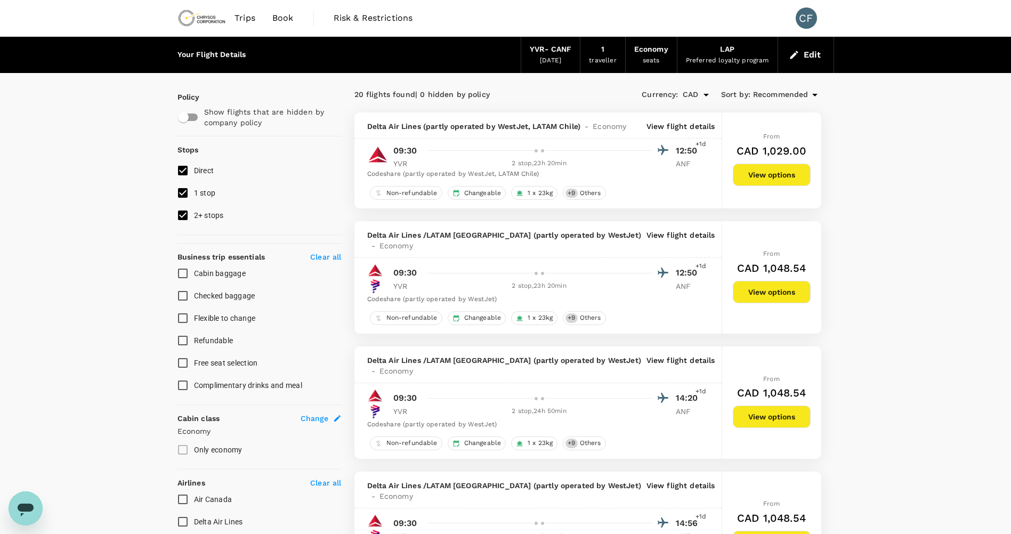
checkbox input "false"
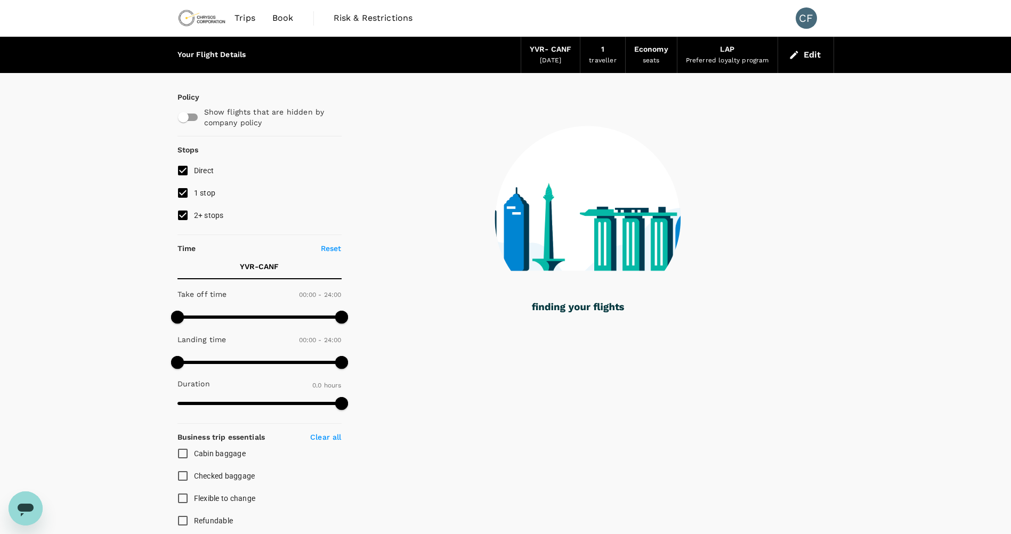
type input "1889"
checkbox input "true"
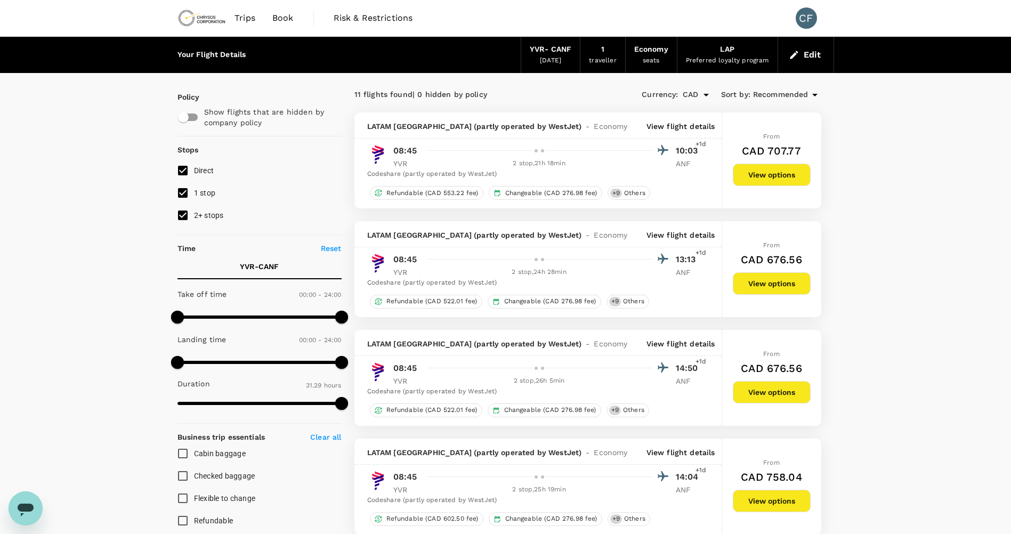
click at [702, 131] on p "View flight details" at bounding box center [680, 126] width 69 height 11
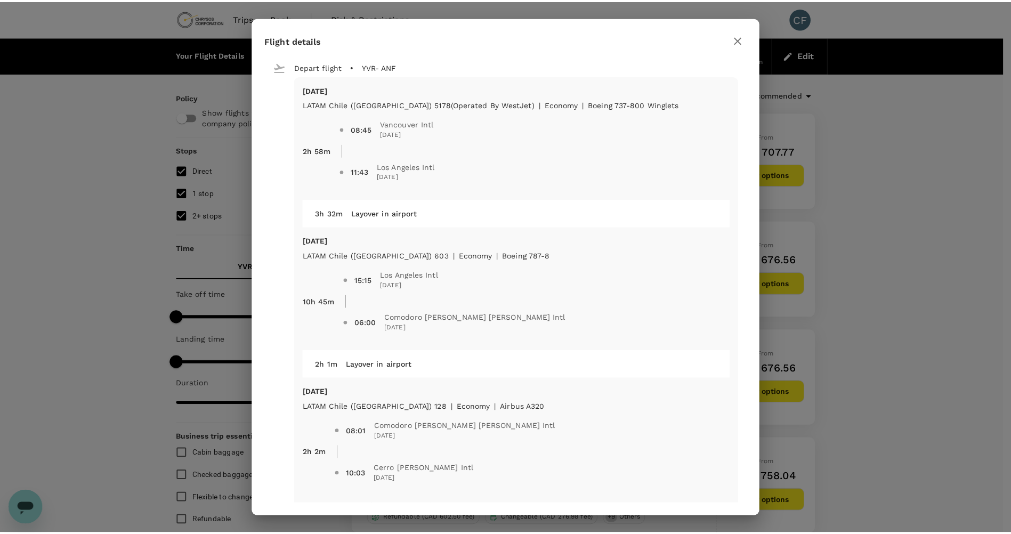
scroll to position [26, 0]
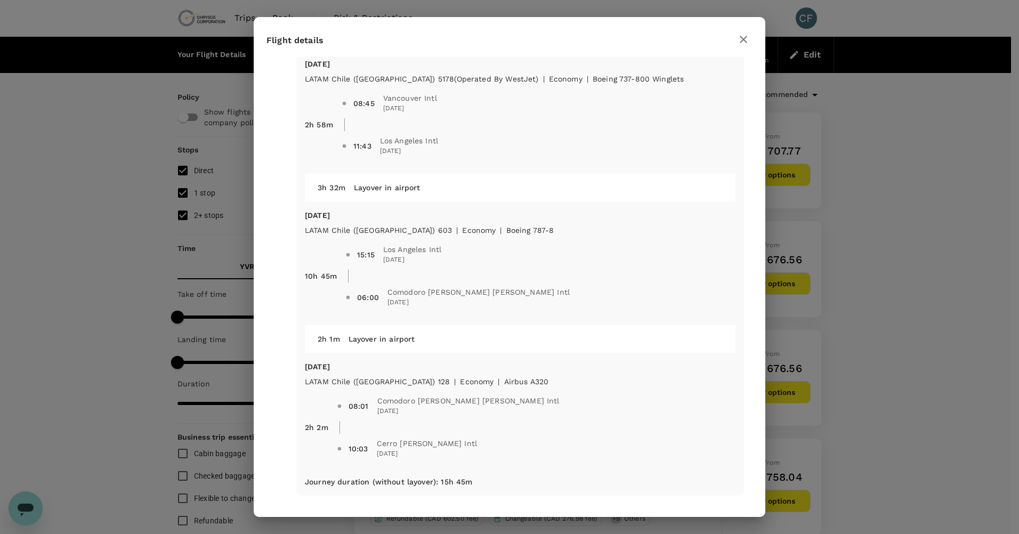
click at [743, 43] on icon "button" at bounding box center [743, 39] width 13 height 13
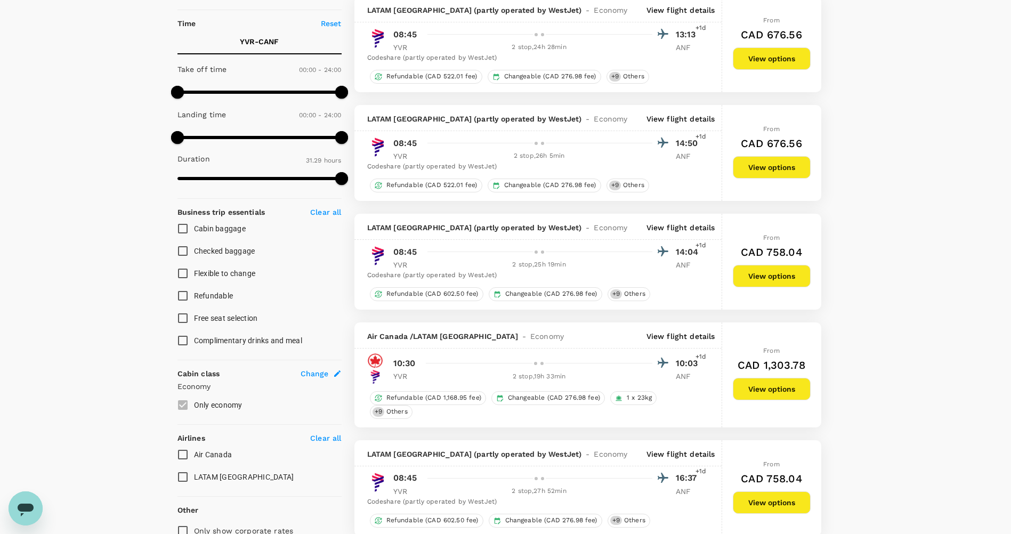
scroll to position [0, 0]
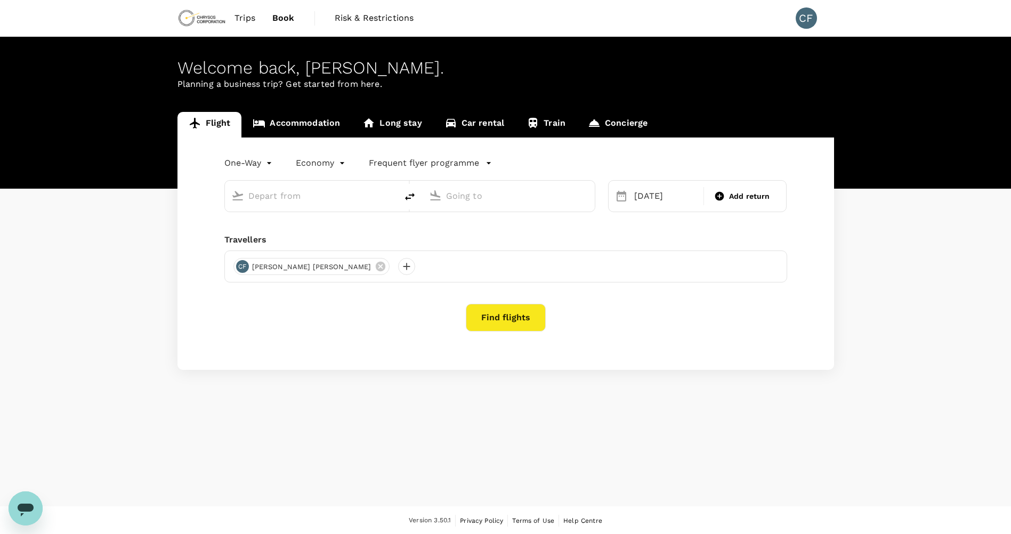
type input "Vancouver Intl (YVR)"
type input "[GEOGRAPHIC_DATA], [GEOGRAPHIC_DATA] (any)"
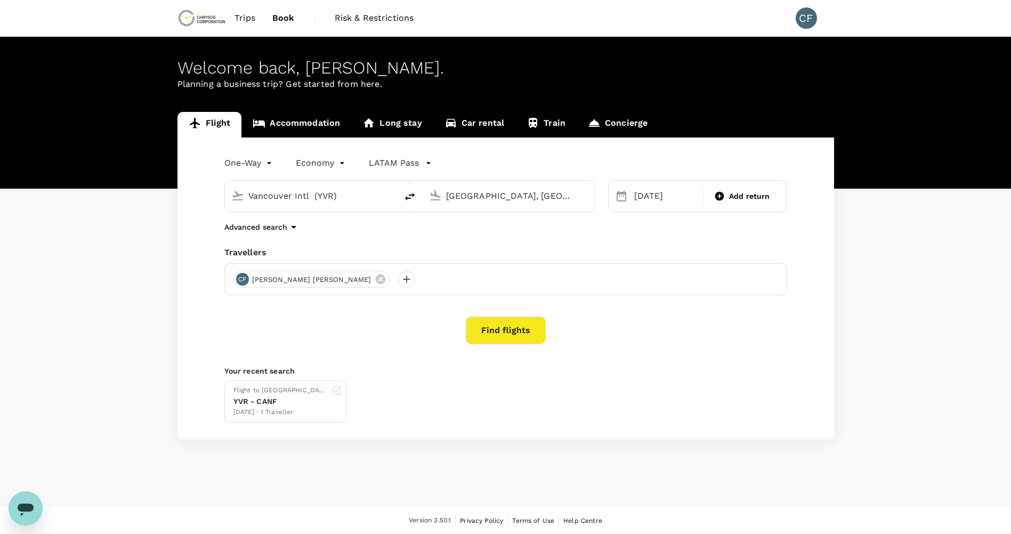
click at [349, 201] on input "Vancouver Intl (YVR)" at bounding box center [311, 196] width 126 height 17
click at [333, 229] on li "Cerro [PERSON_NAME] Intl ANF" at bounding box center [319, 237] width 245 height 23
type input "Cerro [PERSON_NAME] Intl (ANF)"
click at [481, 192] on input "[GEOGRAPHIC_DATA], [GEOGRAPHIC_DATA] (any)" at bounding box center [509, 196] width 126 height 17
type input "s"
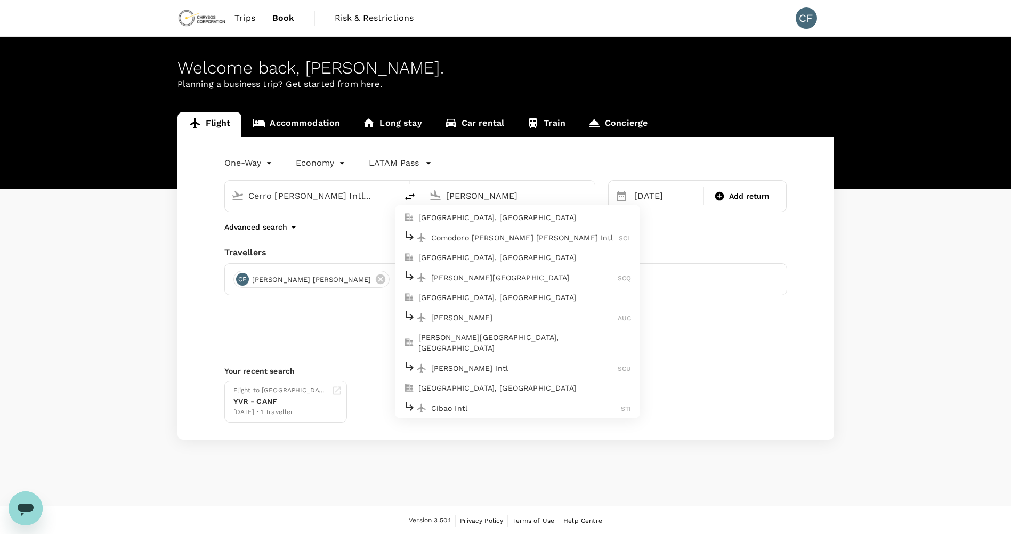
click at [502, 226] on li "Comodoro [PERSON_NAME] [PERSON_NAME] Intl SCL" at bounding box center [517, 237] width 245 height 23
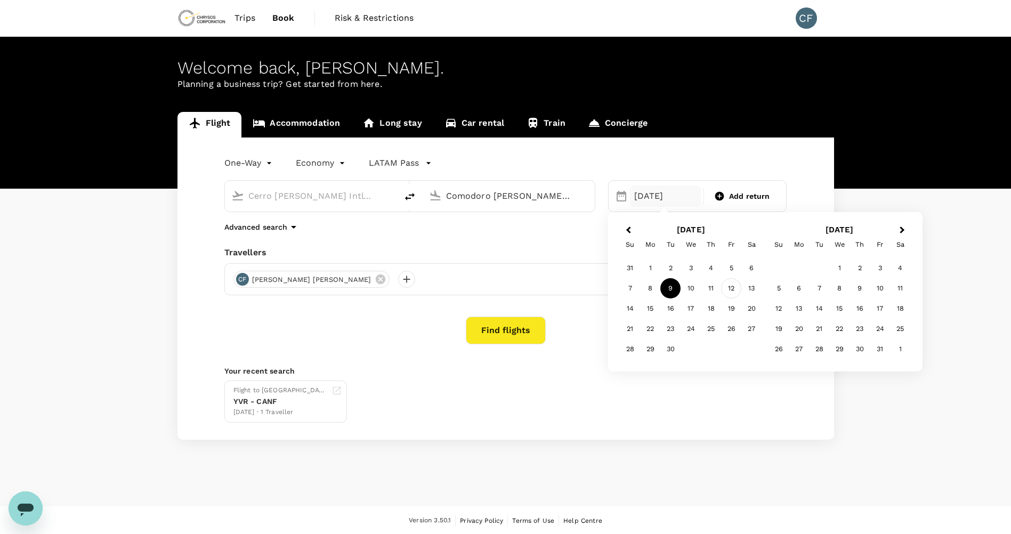
type input "Comodoro [PERSON_NAME] [PERSON_NAME] Intl (SCL)"
click at [733, 290] on div "12" at bounding box center [731, 288] width 20 height 20
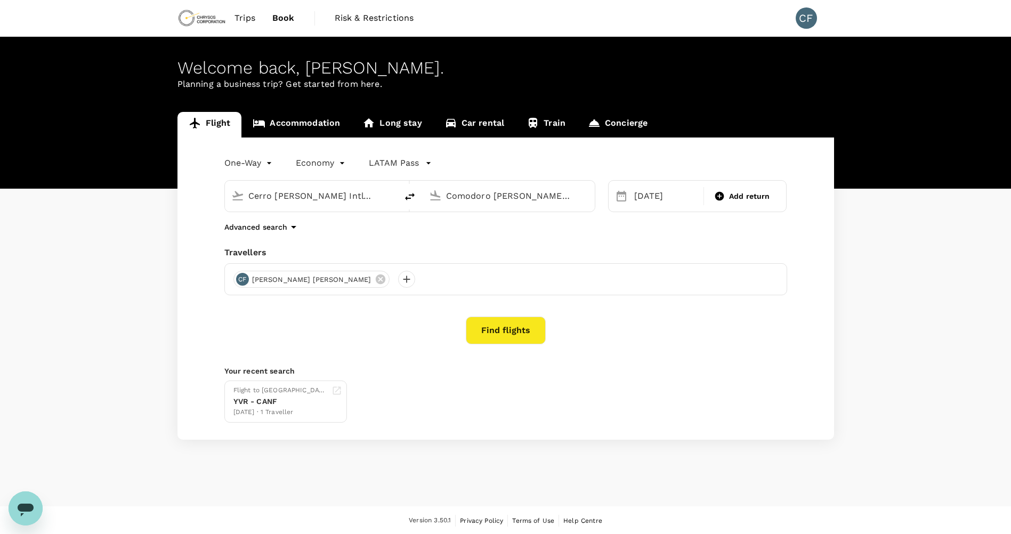
click at [564, 197] on input "Comodoro [PERSON_NAME] [PERSON_NAME] Intl (SCL)" at bounding box center [509, 196] width 126 height 17
click at [652, 199] on div "[DATE]" at bounding box center [665, 195] width 71 height 21
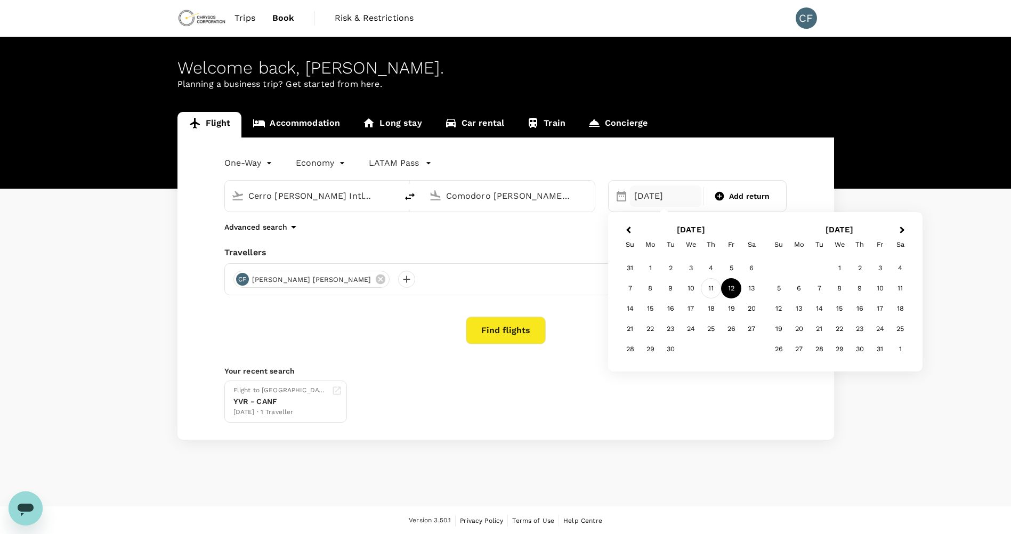
click at [709, 288] on div "11" at bounding box center [711, 288] width 20 height 20
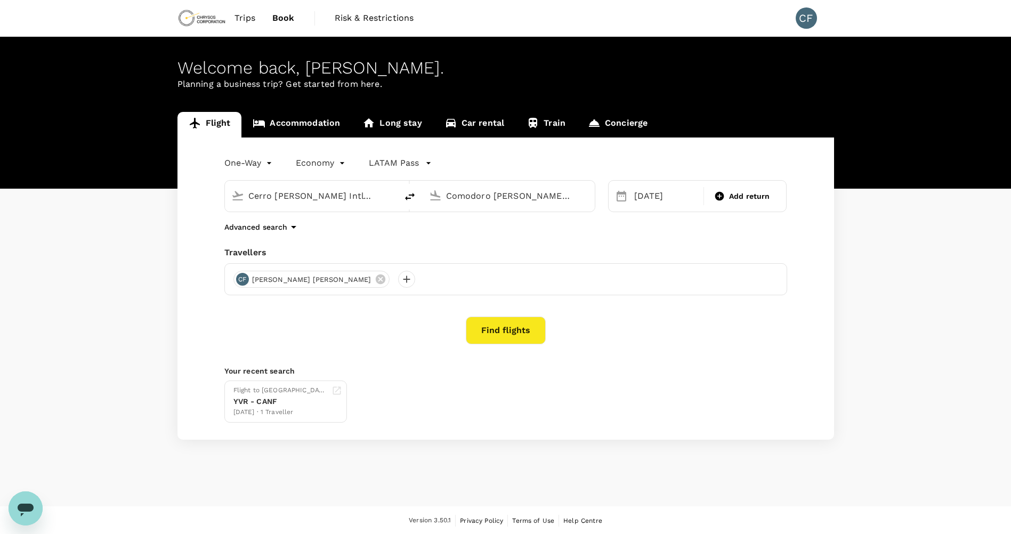
click at [575, 191] on div "Comodoro [PERSON_NAME] [PERSON_NAME] Intl (SCL)" at bounding box center [517, 196] width 142 height 17
click at [654, 204] on div "[DATE]" at bounding box center [665, 195] width 71 height 21
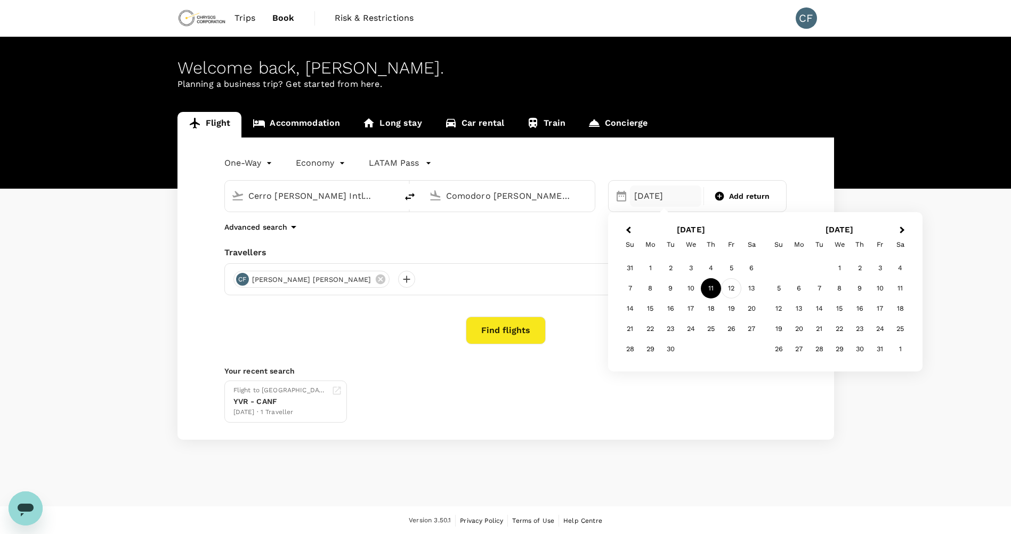
click at [730, 286] on div "12" at bounding box center [731, 288] width 20 height 20
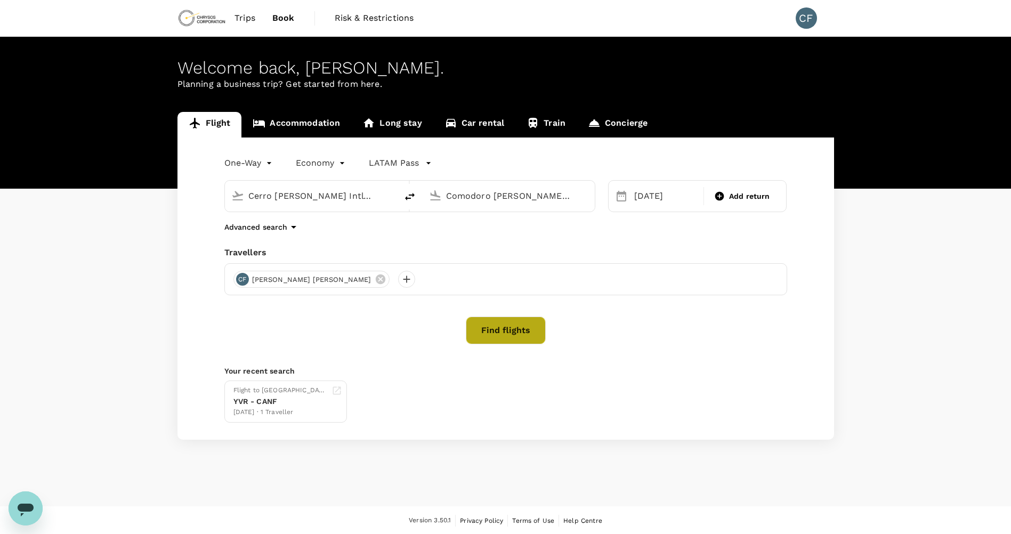
click at [500, 335] on button "Find flights" at bounding box center [506, 330] width 80 height 28
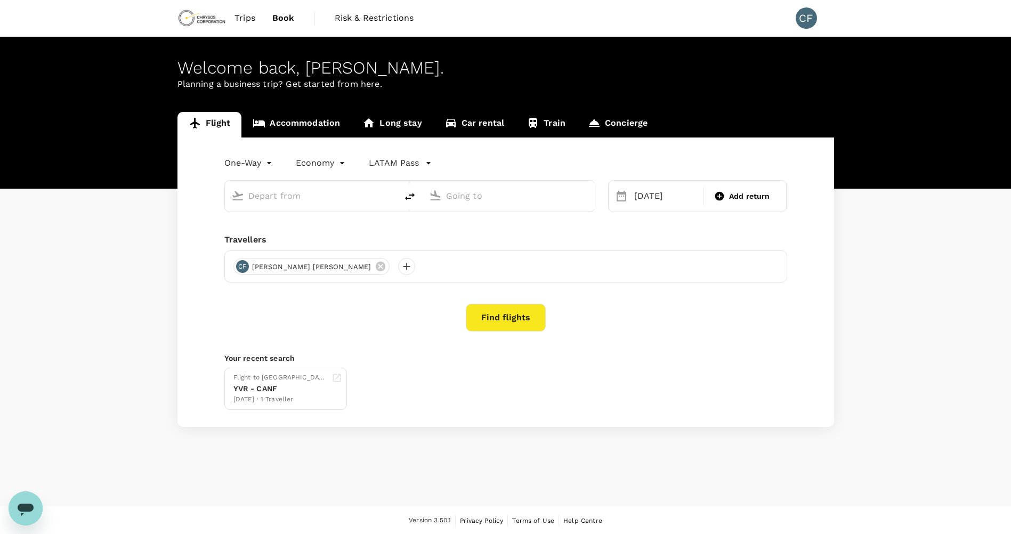
type input "Cerro [PERSON_NAME] Intl (ANF)"
type input "Comodoro [PERSON_NAME] [PERSON_NAME] Intl (SCL)"
type input "Cerro [PERSON_NAME] Intl (ANF)"
type input "Comodoro [PERSON_NAME] [PERSON_NAME] Intl (SCL)"
click at [523, 329] on button "Find flights" at bounding box center [506, 318] width 80 height 28
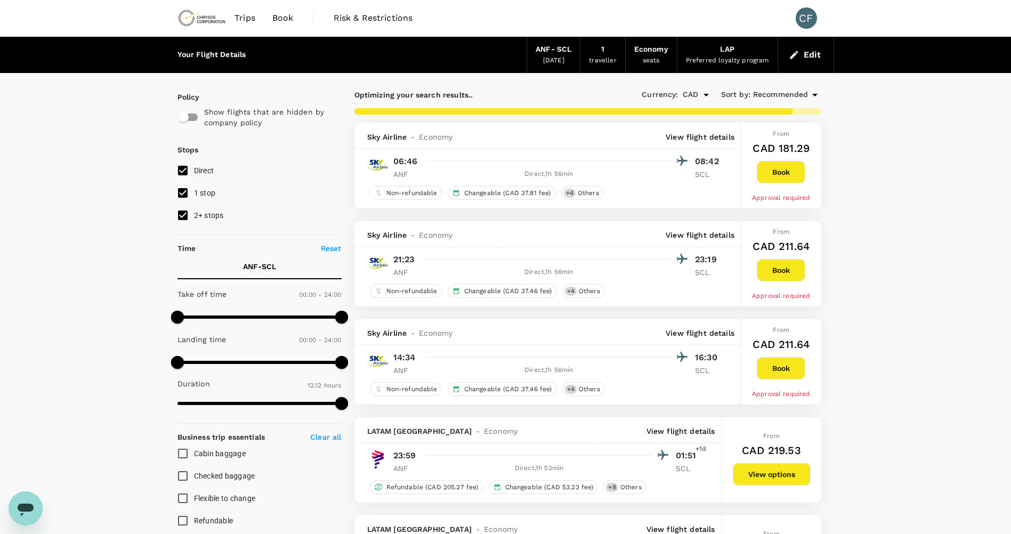
type input "774"
